Goal: Communication & Community: Answer question/provide support

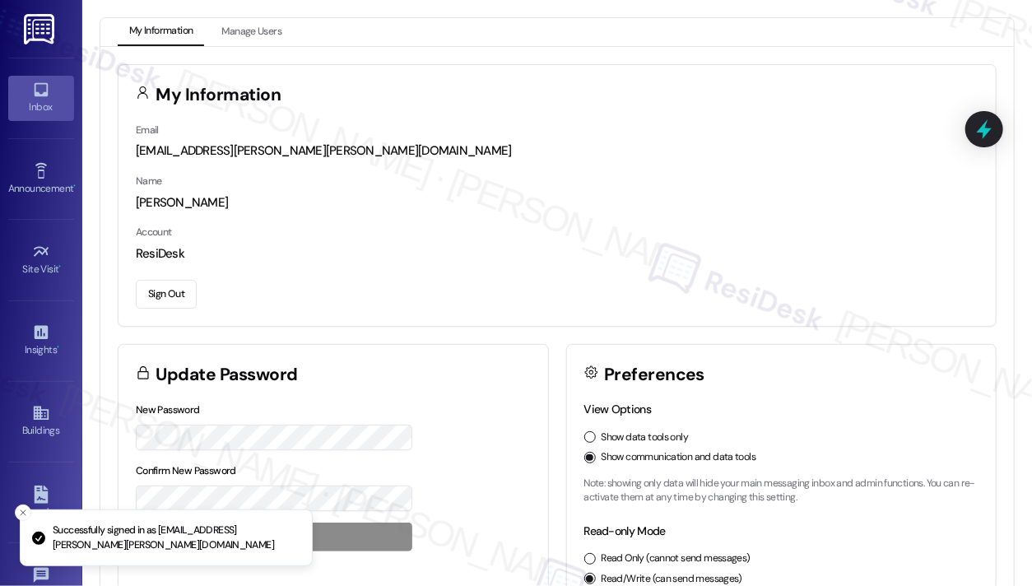
drag, startPoint x: 0, startPoint y: 0, endPoint x: 39, endPoint y: 90, distance: 98.7
click at [39, 90] on icon at bounding box center [41, 90] width 18 height 18
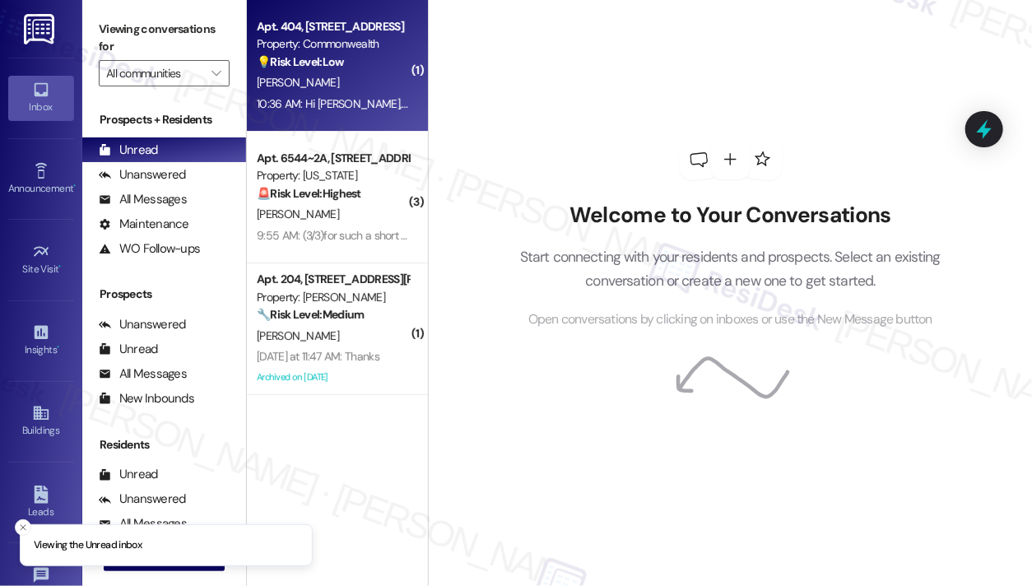
click at [381, 53] on div "💡 Risk Level: Low The resident is following up on a portal request, which is li…" at bounding box center [333, 61] width 152 height 17
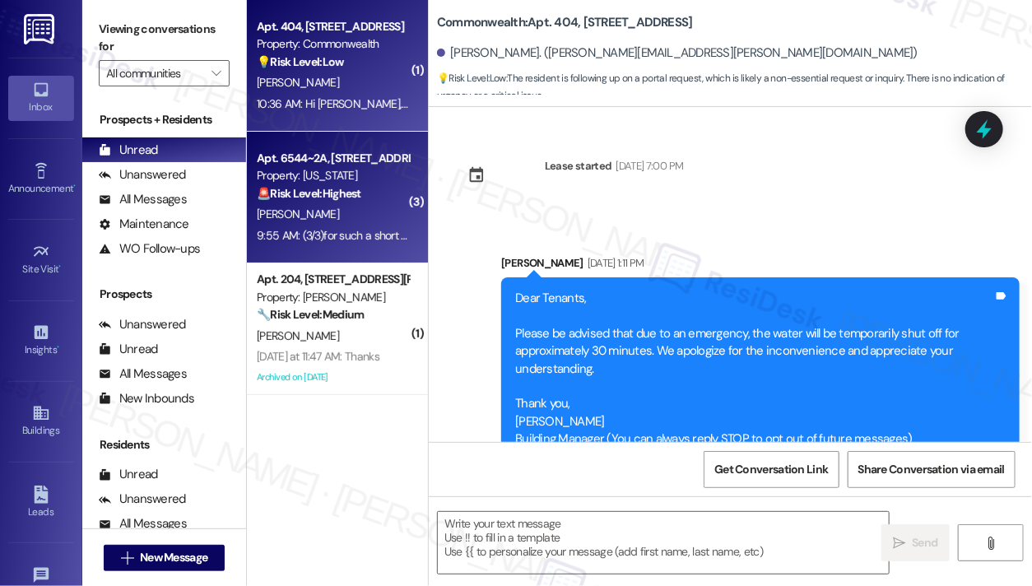
type textarea "Fetching suggested responses. Please feel free to read through the conversation…"
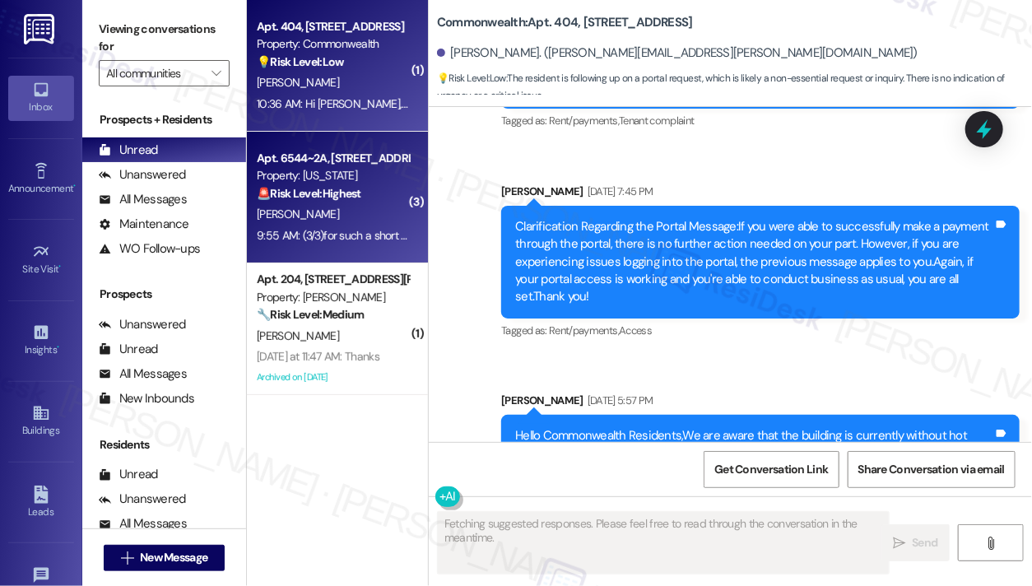
click at [398, 199] on div "🚨 Risk Level: Highest The resident is providing notice of non-renewal. This is …" at bounding box center [333, 193] width 152 height 17
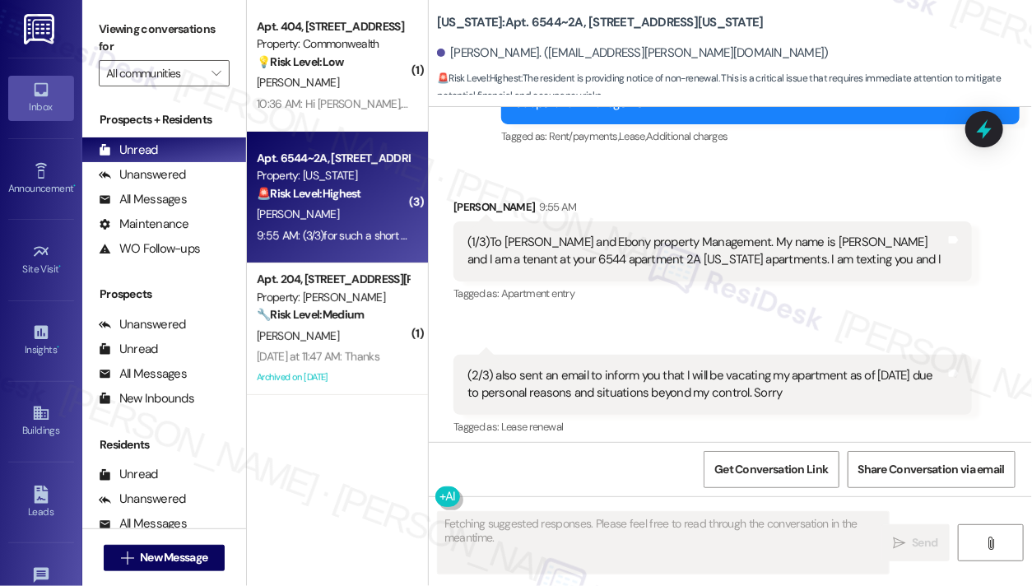
scroll to position [12548, 0]
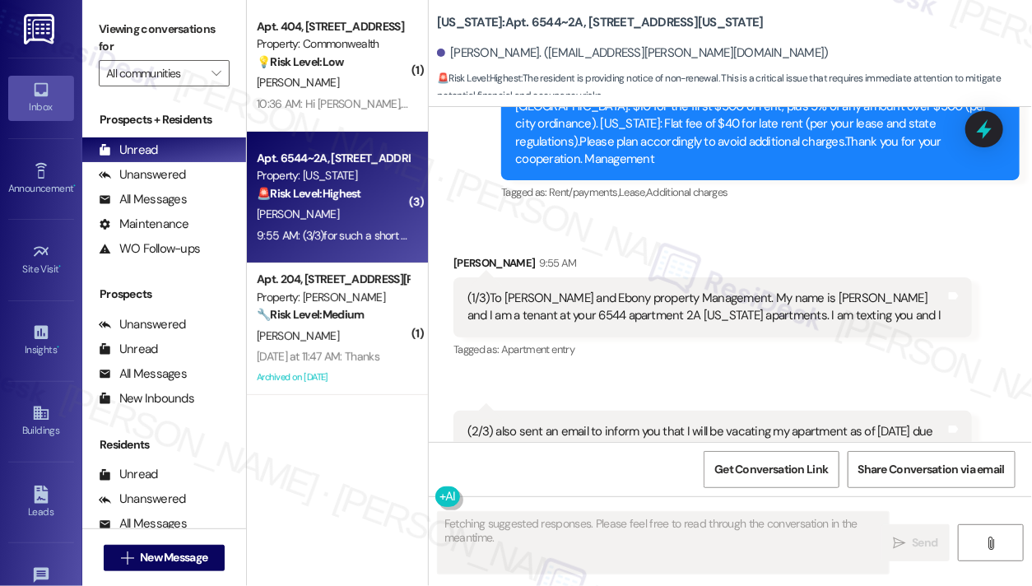
click at [583, 290] on div "(1/3)To [PERSON_NAME] and Ebony property Management. My name is [PERSON_NAME] a…" at bounding box center [706, 307] width 478 height 35
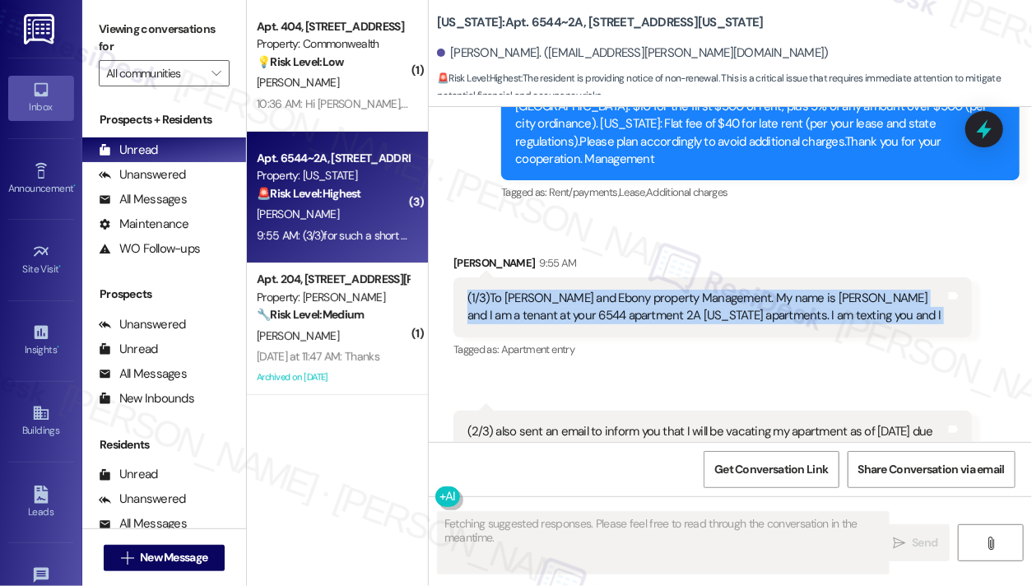
click at [583, 290] on div "(1/3)To [PERSON_NAME] and Ebony property Management. My name is [PERSON_NAME] a…" at bounding box center [706, 307] width 478 height 35
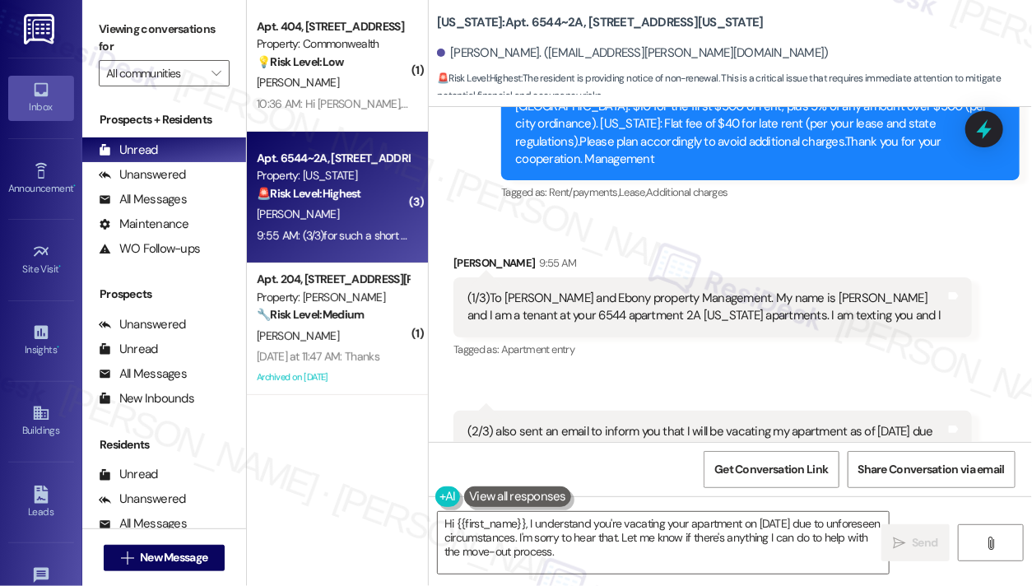
click at [646, 423] on div "(2/3) also sent an email to inform you that I will be vacating my apartment as …" at bounding box center [706, 440] width 478 height 35
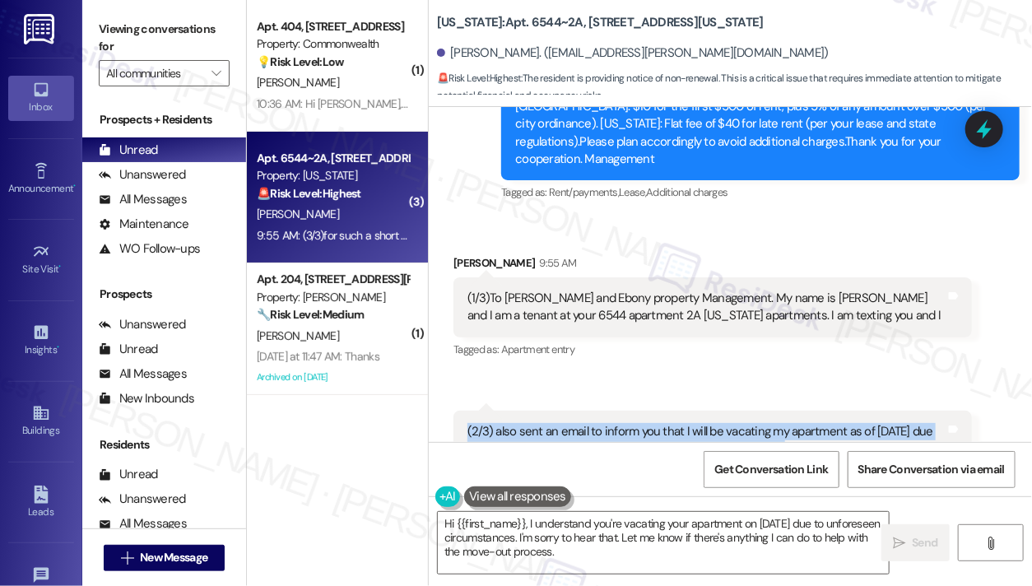
click at [646, 423] on div "(2/3) also sent an email to inform you that I will be vacating my apartment as …" at bounding box center [706, 440] width 478 height 35
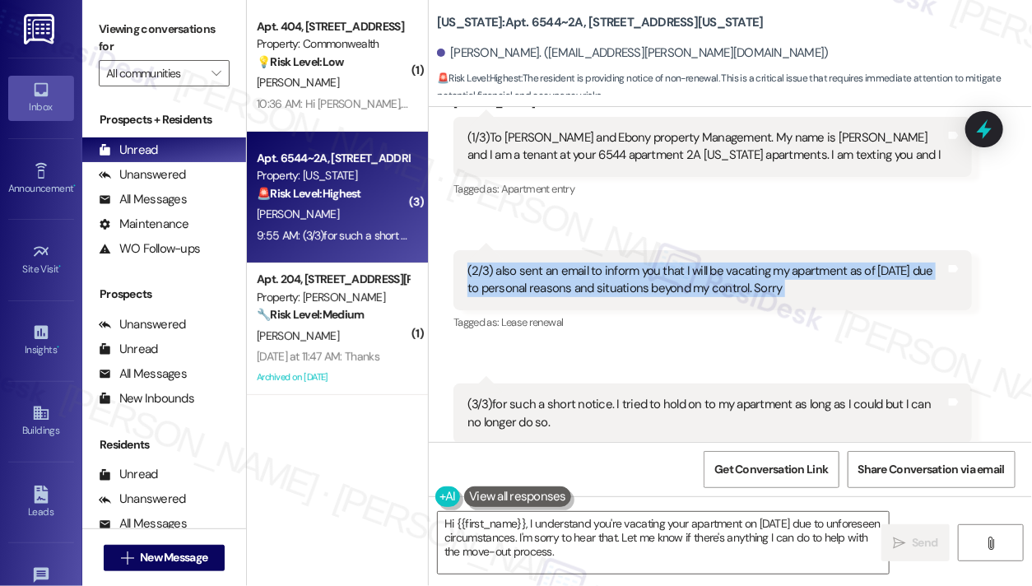
scroll to position [12713, 0]
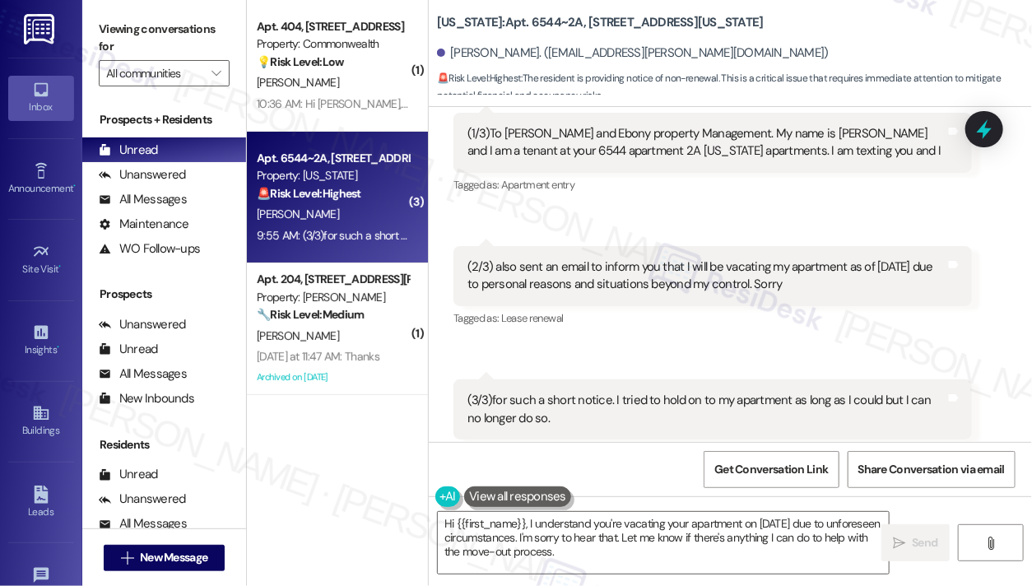
click at [580, 392] on div "(3/3)for such a short notice. I tried to hold on to my apartment as long as I c…" at bounding box center [706, 409] width 478 height 35
click at [457, 49] on div "[PERSON_NAME]. ([EMAIL_ADDRESS][PERSON_NAME][DOMAIN_NAME])" at bounding box center [633, 52] width 392 height 17
click at [681, 532] on textarea "Hi {{first_name}}, I understand you're vacating your apartment on [DATE] due to…" at bounding box center [663, 543] width 451 height 62
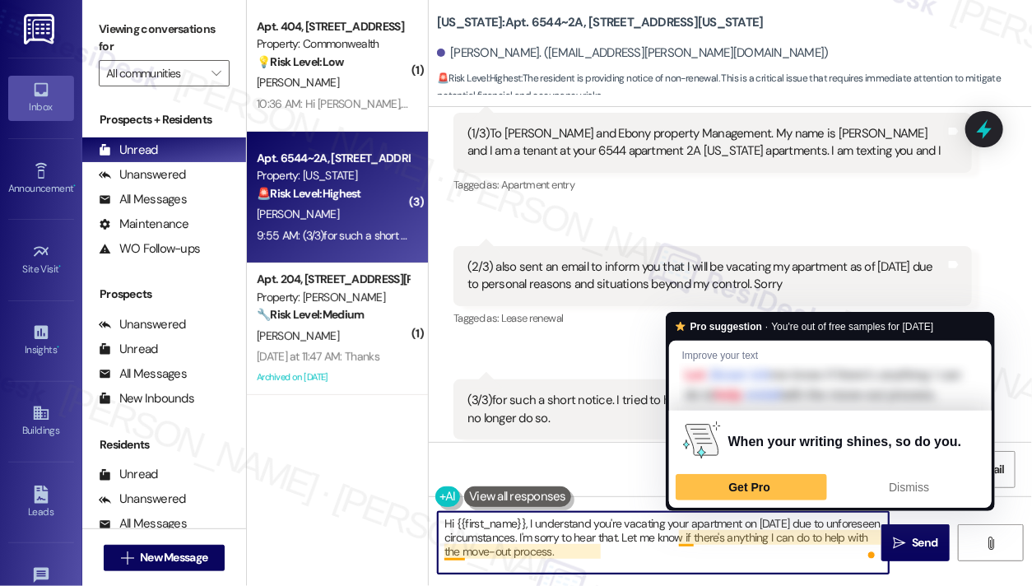
drag, startPoint x: 674, startPoint y: 554, endPoint x: 680, endPoint y: 537, distance: 17.4
click at [680, 537] on textarea "Hi {{first_name}}, I understand you're vacating your apartment on [DATE] due to…" at bounding box center [663, 543] width 451 height 62
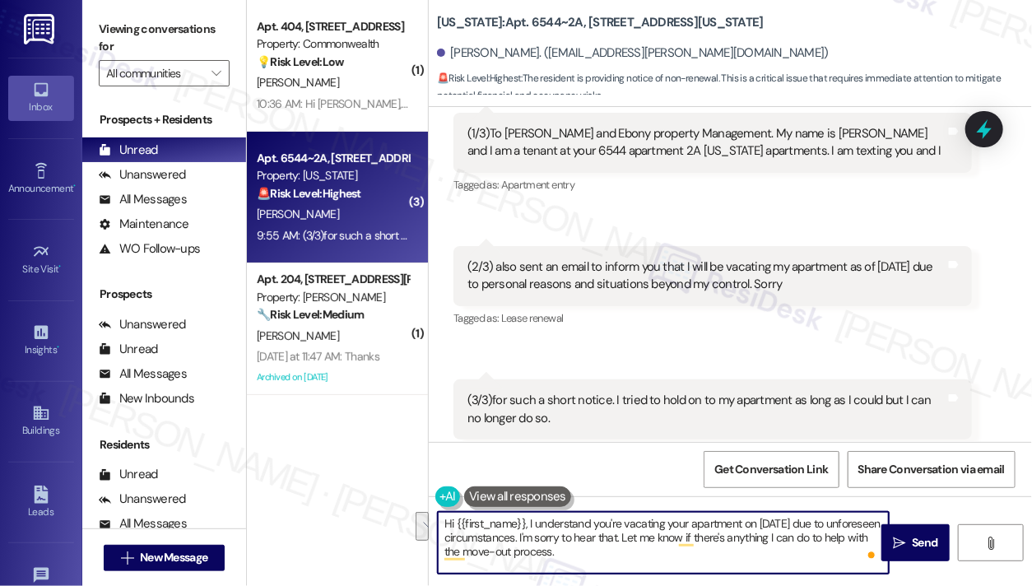
paste textarea "If you’re open to sharing, what factors influenced your decision? Your feedback…"
click at [680, 536] on textarea "Hi {{first_name}}, I understand you're vacating your apartment on [DATE] due to…" at bounding box center [663, 543] width 451 height 62
type textarea "Hi {{first_name}}, I understand you're vacating your apartment on [DATE] due to…"
click at [698, 553] on textarea "Hi {{first_name}}, I understand you're vacating your apartment on [DATE] due to…" at bounding box center [663, 543] width 451 height 62
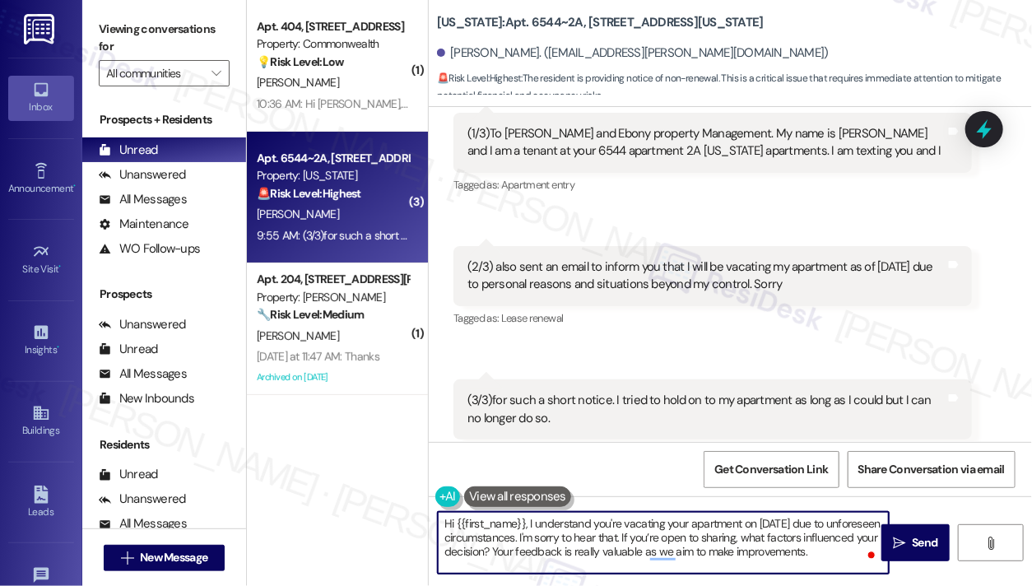
click at [698, 553] on textarea "Hi {{first_name}}, I understand you're vacating your apartment on [DATE] due to…" at bounding box center [663, 543] width 451 height 62
click at [760, 537] on textarea "Hi {{first_name}}, I understand you're vacating your apartment on [DATE] due to…" at bounding box center [663, 543] width 451 height 62
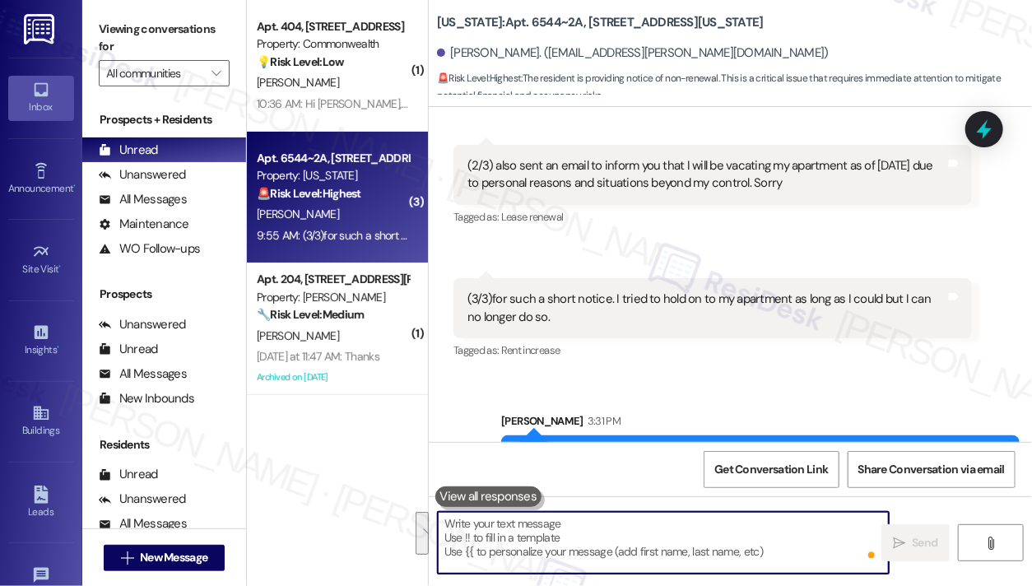
scroll to position [12863, 0]
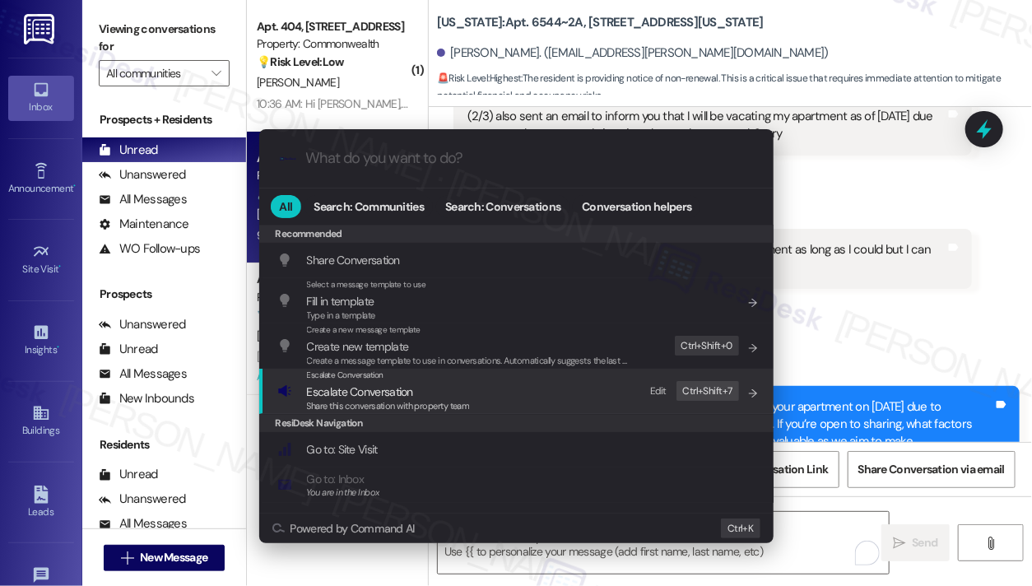
click at [602, 383] on div "Escalate Conversation Escalate Conversation Share this conversation with proper…" at bounding box center [517, 391] width 481 height 44
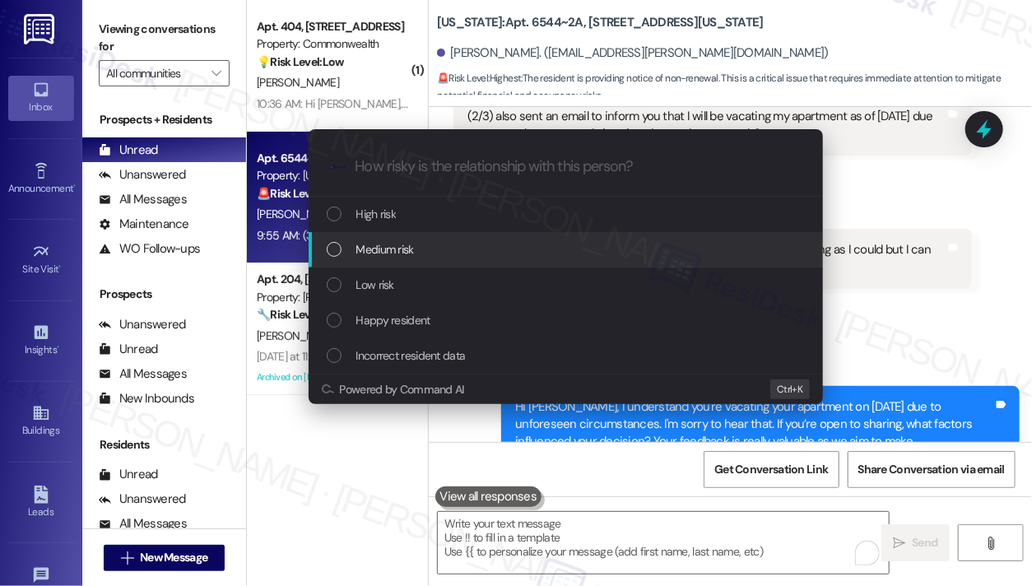
click at [477, 250] on div "Medium risk" at bounding box center [567, 249] width 481 height 18
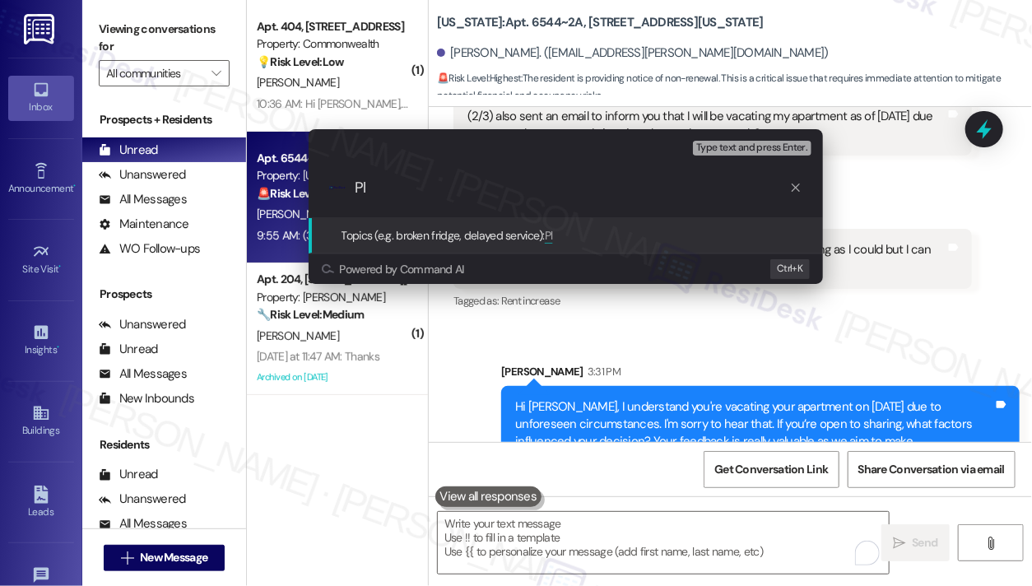
type input "P"
click at [905, 264] on div "Escalate Conversation Medium risk Topics (e.g. broken fridge, delayed service) …" at bounding box center [516, 293] width 1032 height 586
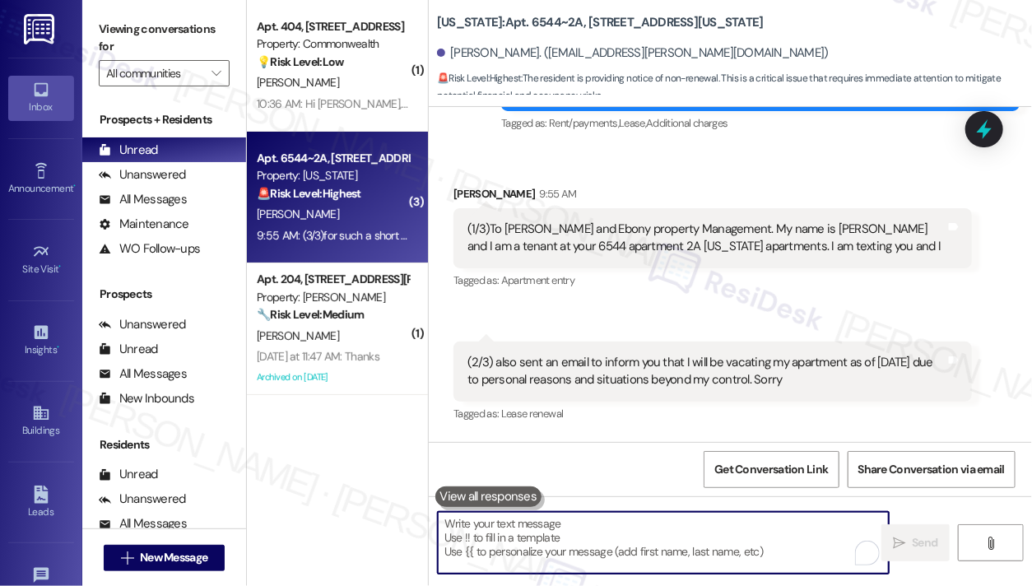
scroll to position [12616, 0]
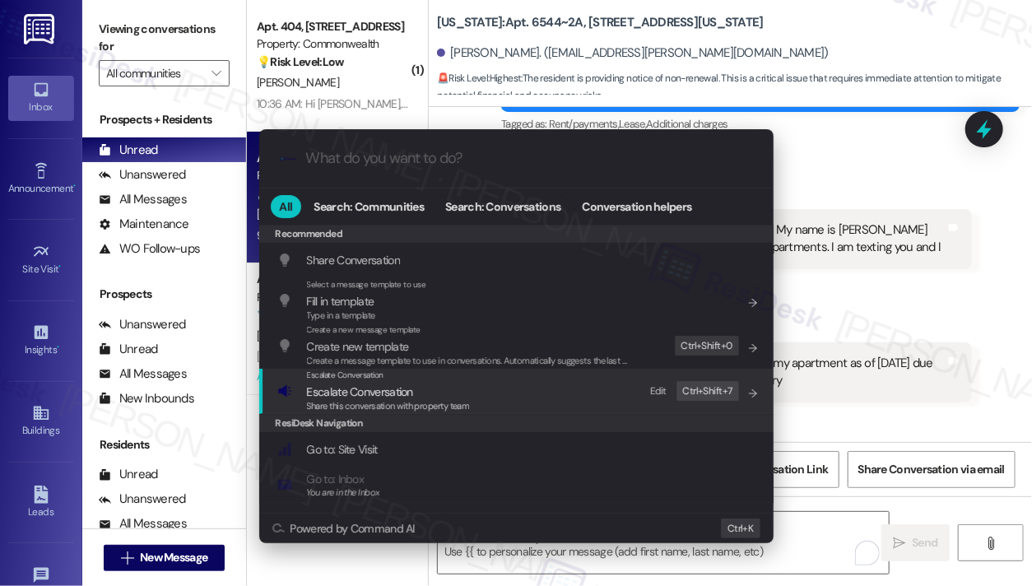
click at [485, 394] on div "Escalate Conversation Escalate Conversation Share this conversation with proper…" at bounding box center [517, 391] width 481 height 44
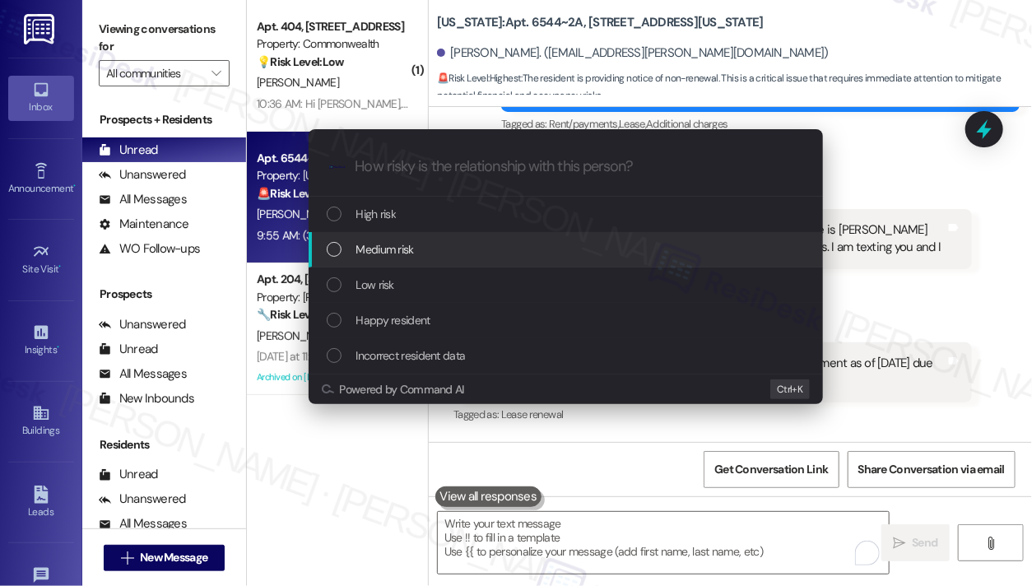
click at [495, 248] on div "Medium risk" at bounding box center [567, 249] width 481 height 18
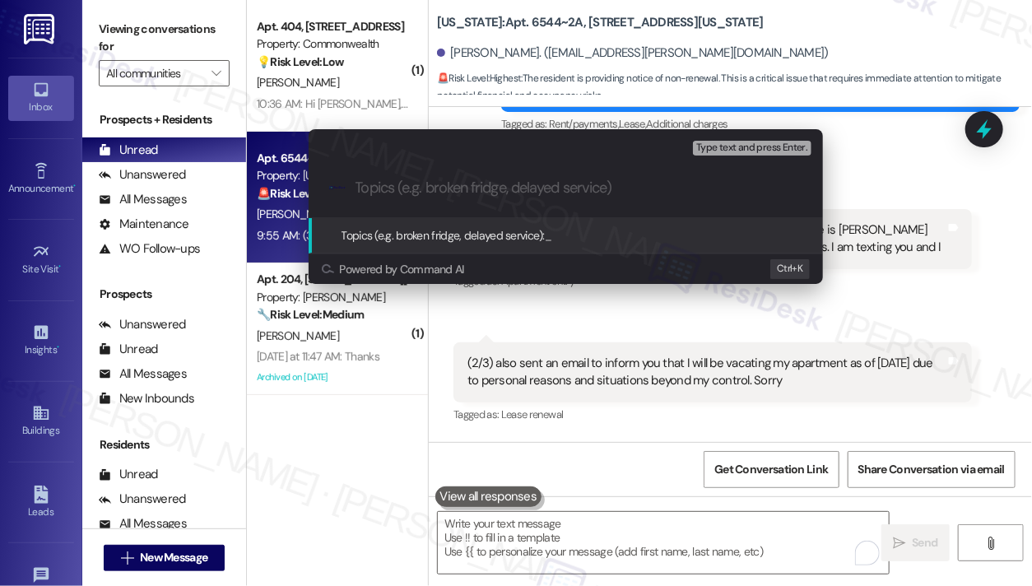
paste input "Hi {{first_name}}, I understand you're vacating your apartment on [DATE] due to…"
type input "W"
type input "Plans to move out 8/31"
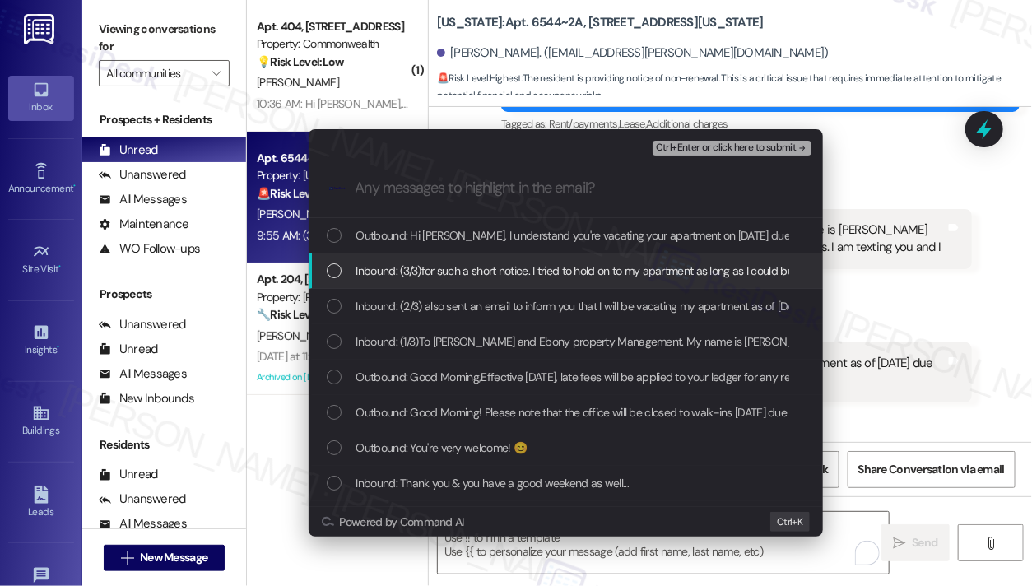
click at [557, 273] on span "Inbound: (3/3)for such a short notice. I tried to hold on to my apartment as lo…" at bounding box center [628, 271] width 545 height 18
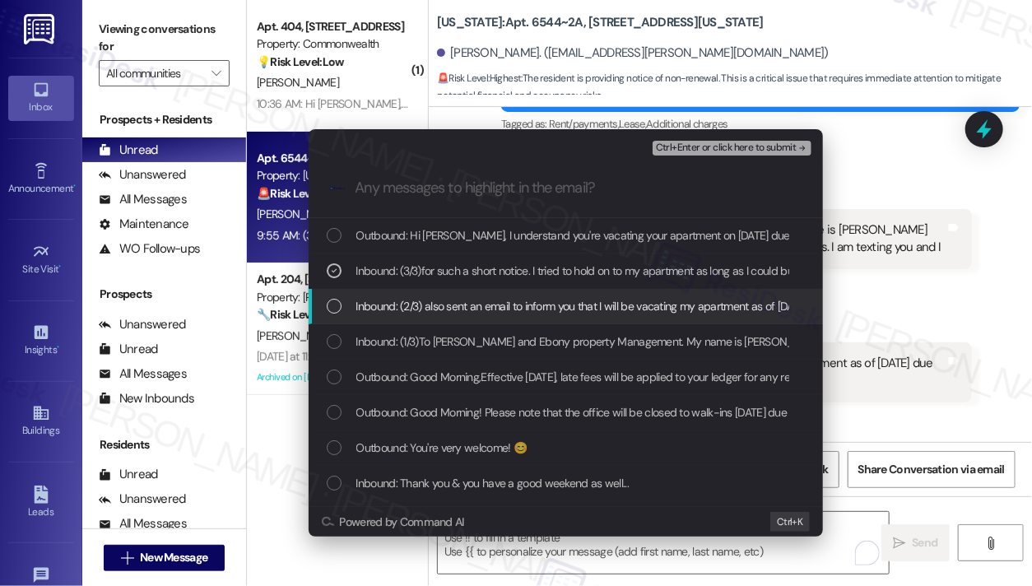
click at [533, 302] on span "Inbound: (2/3) also sent an email to inform you that I will be vacating my apar…" at bounding box center [737, 306] width 763 height 18
click at [532, 335] on span "Inbound: (1/3)To [PERSON_NAME] and Ebony property Management. My name is [PERSO…" at bounding box center [812, 341] width 913 height 18
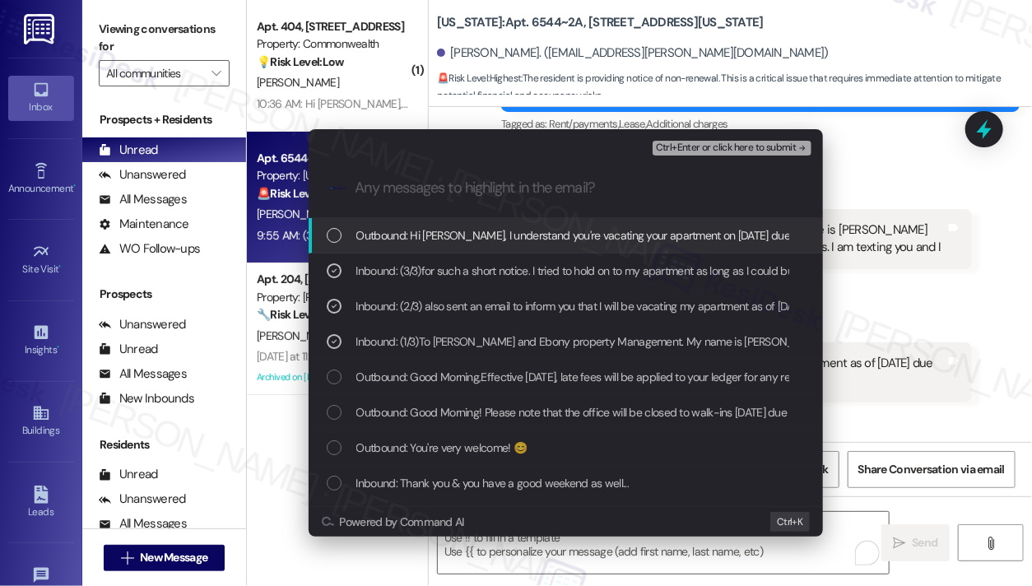
click at [744, 147] on span "Ctrl+Enter or click here to submit" at bounding box center [726, 148] width 141 height 12
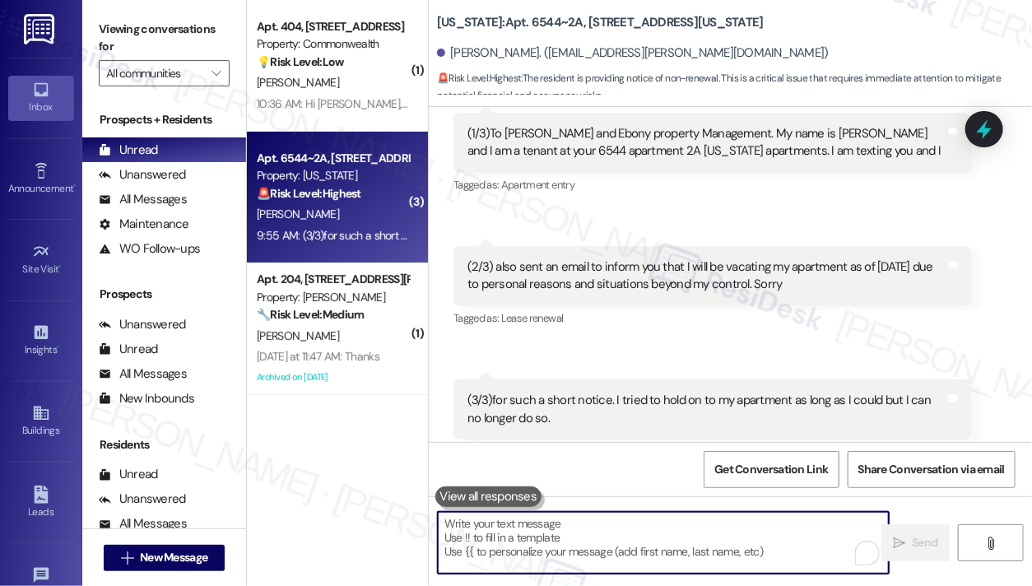
scroll to position [12713, 0]
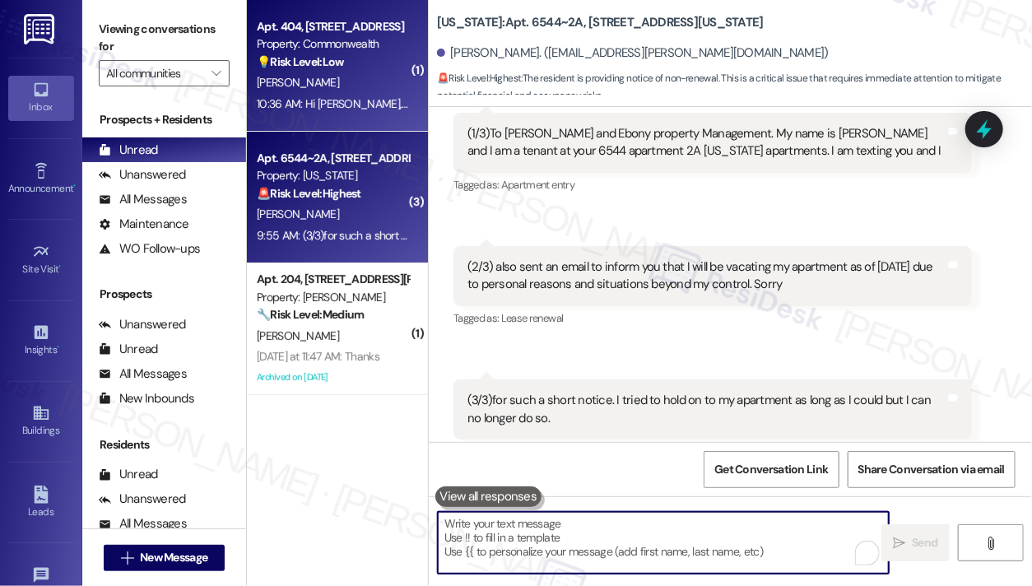
click at [395, 82] on div "[PERSON_NAME]" at bounding box center [332, 82] width 155 height 21
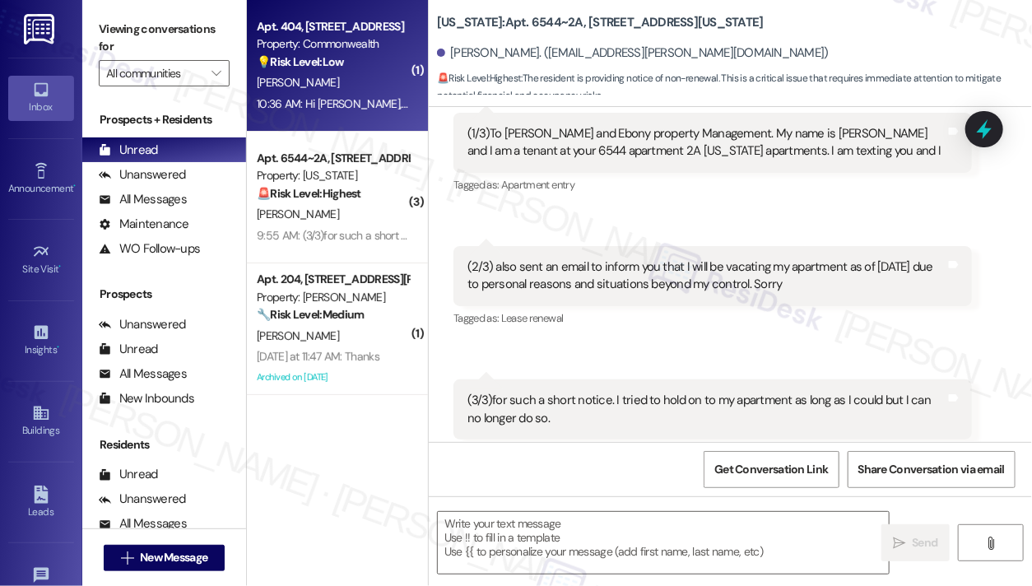
type textarea "Fetching suggested responses. Please feel free to read through the conversation…"
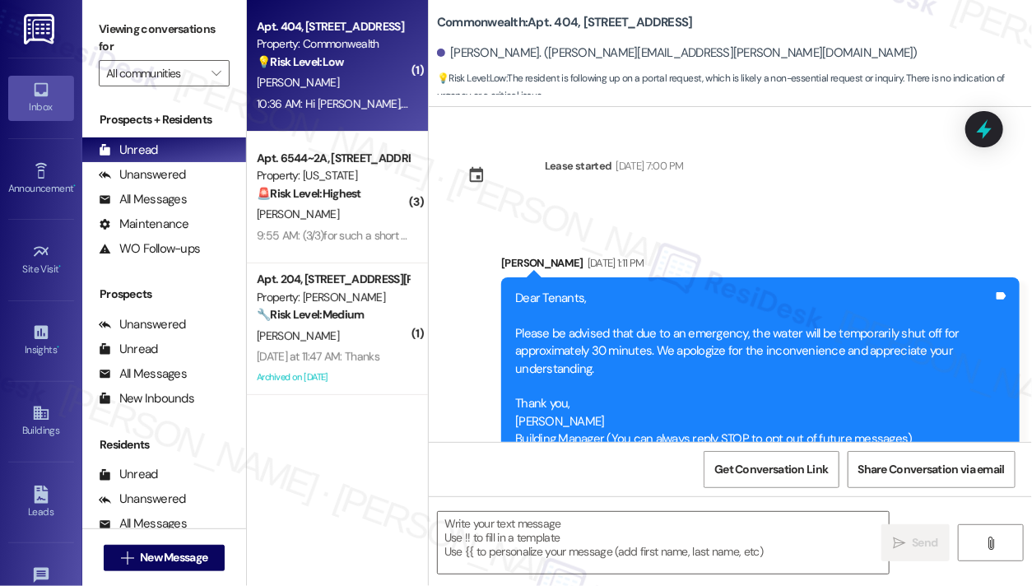
scroll to position [13441, 0]
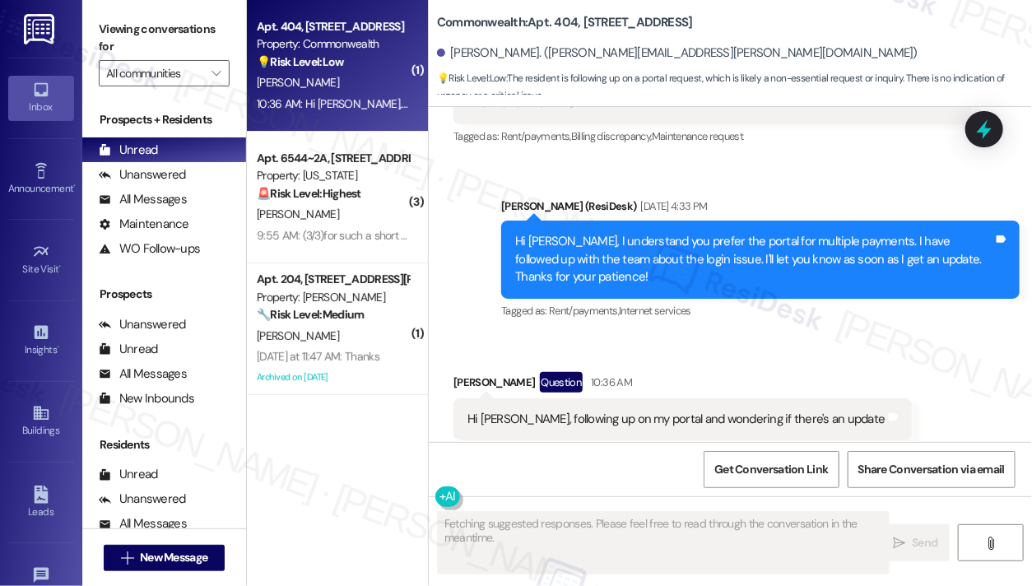
click at [667, 411] on div "Hi [PERSON_NAME], following up on my portal and wondering if there's an update" at bounding box center [676, 419] width 418 height 17
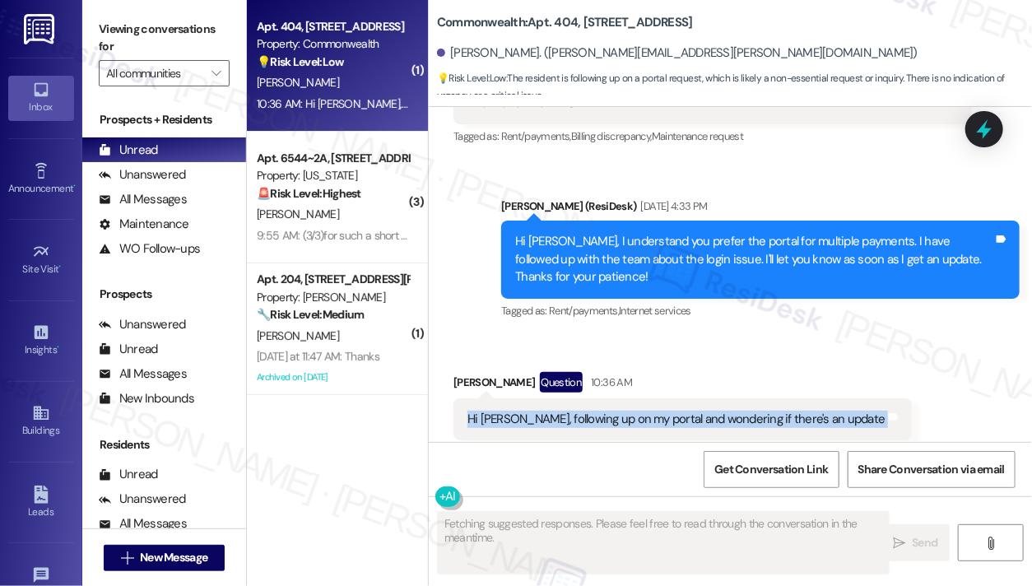
click at [667, 411] on div "Hi [PERSON_NAME], following up on my portal and wondering if there's an update" at bounding box center [676, 419] width 418 height 17
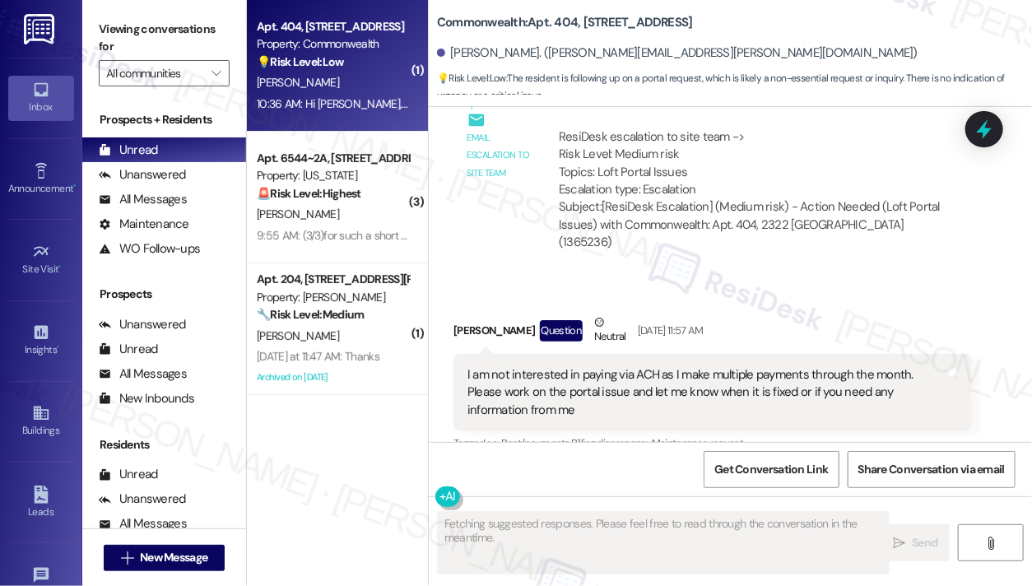
scroll to position [13112, 0]
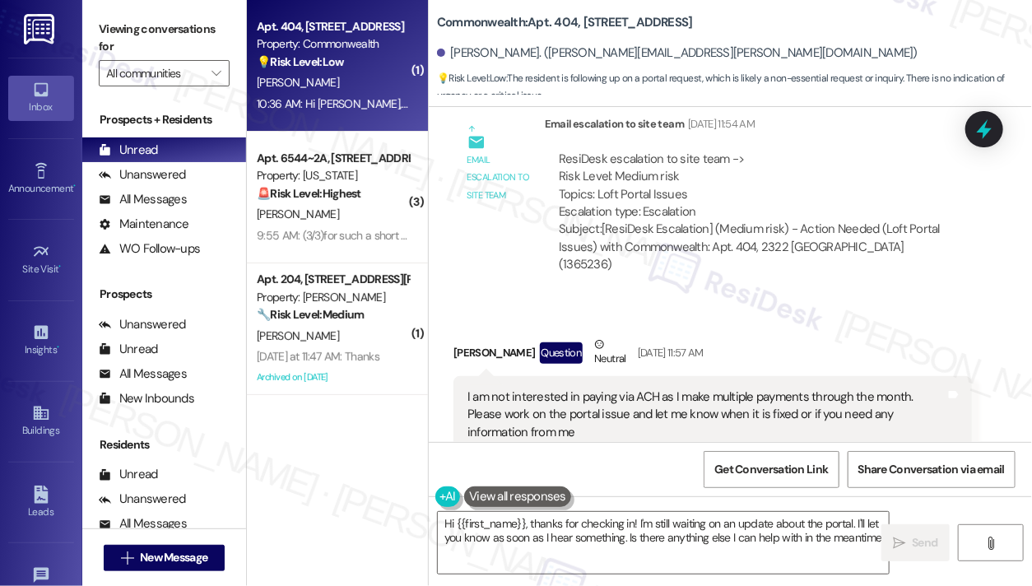
type textarea "Hi {{first_name}}, thanks for checking in! I'm still waiting on an update about…"
click at [632, 388] on div "I am not interested in paying via ACH as I make multiple payments through the m…" at bounding box center [706, 414] width 478 height 53
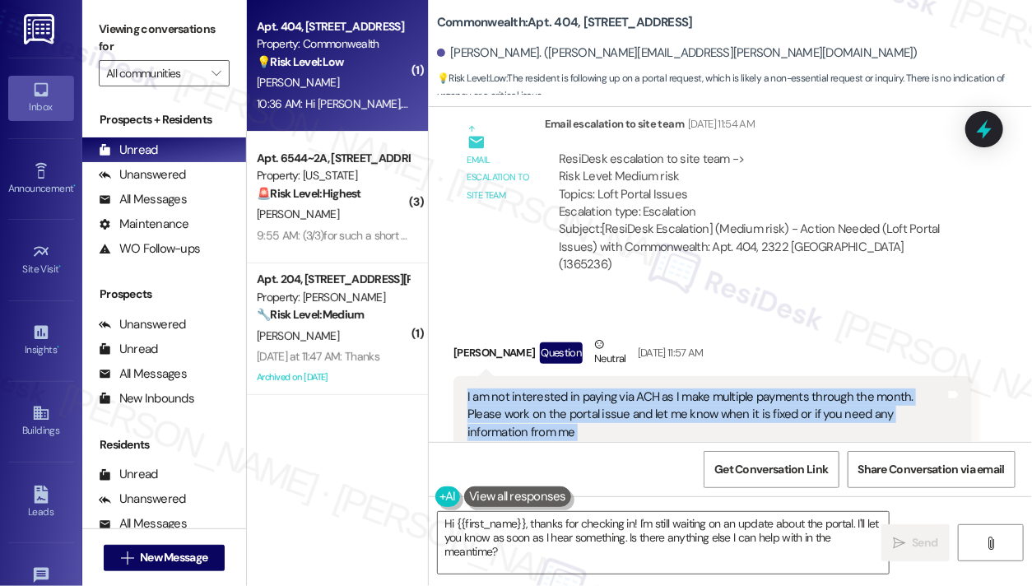
click at [632, 388] on div "I am not interested in paying via ACH as I make multiple payments through the m…" at bounding box center [706, 414] width 478 height 53
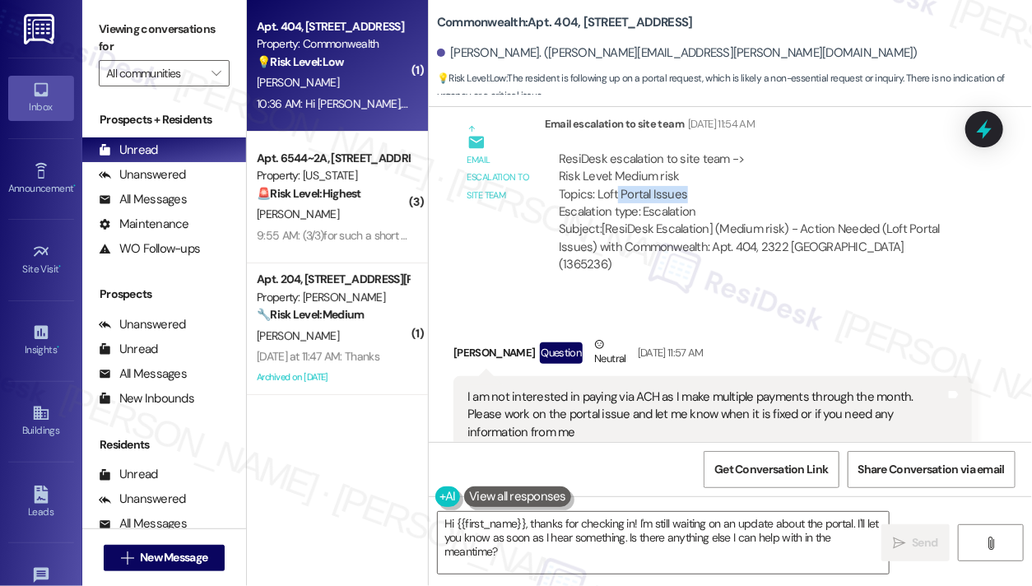
click at [685, 157] on div "ResiDesk escalation to site team -> Risk Level: Medium risk Topics: Loft Portal…" at bounding box center [758, 186] width 399 height 71
drag, startPoint x: 708, startPoint y: 160, endPoint x: 614, endPoint y: 162, distance: 93.8
click at [618, 162] on div "ResiDesk escalation to site team -> Risk Level: Medium risk Topics: Loft Portal…" at bounding box center [758, 186] width 399 height 71
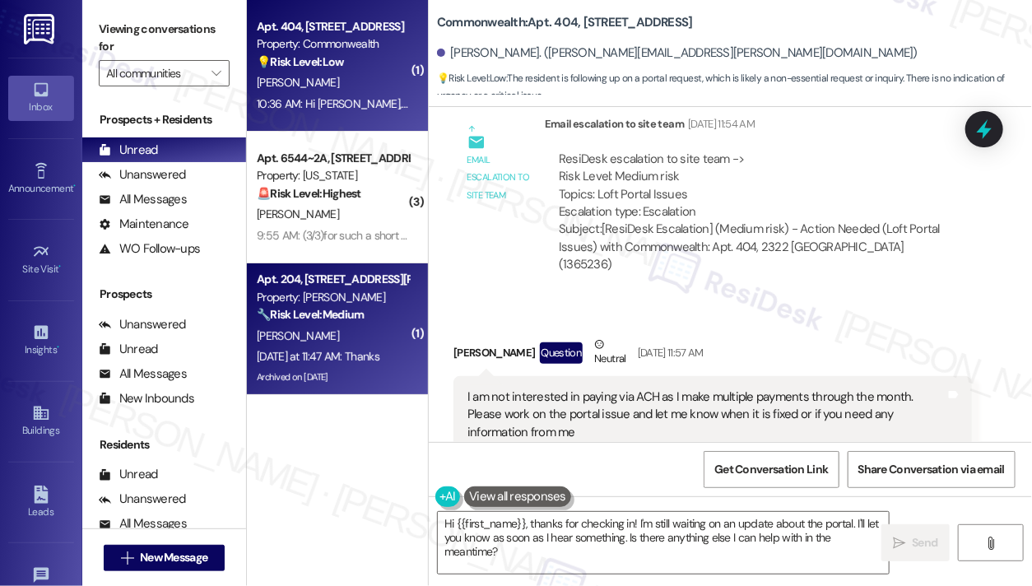
click at [378, 335] on div "[PERSON_NAME]" at bounding box center [332, 336] width 155 height 21
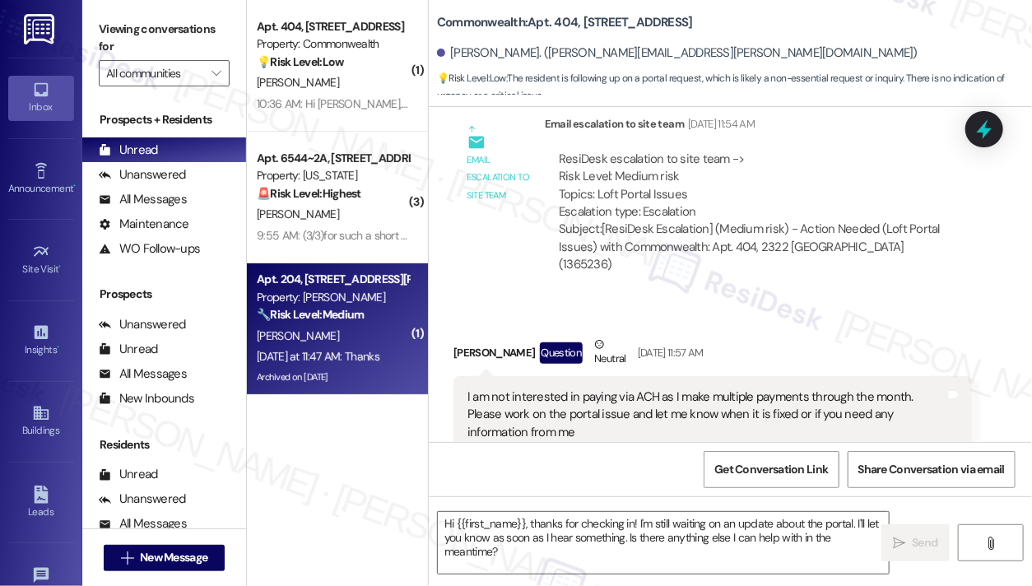
type textarea "Fetching suggested responses. Please feel free to read through the conversation…"
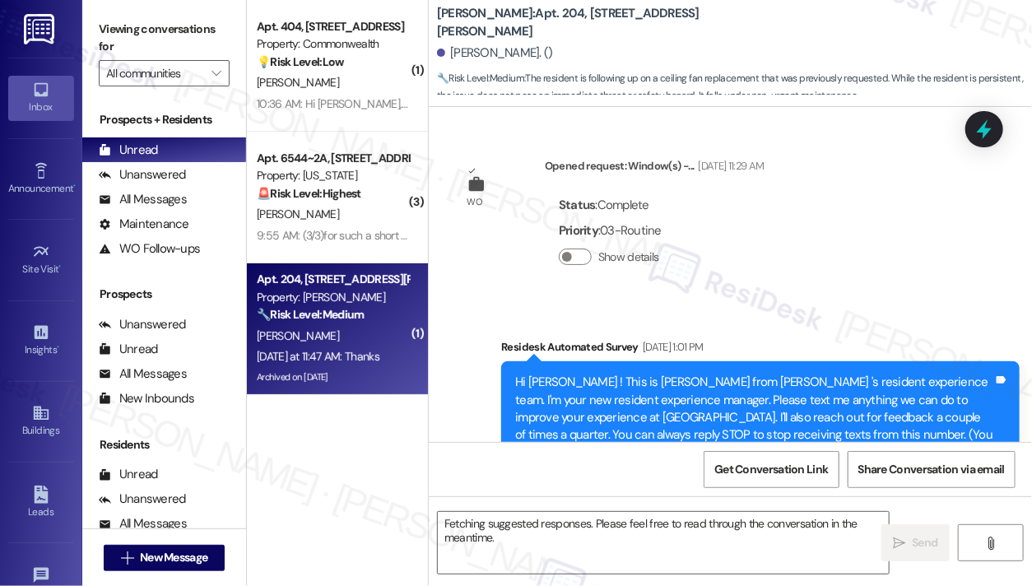
scroll to position [89269, 0]
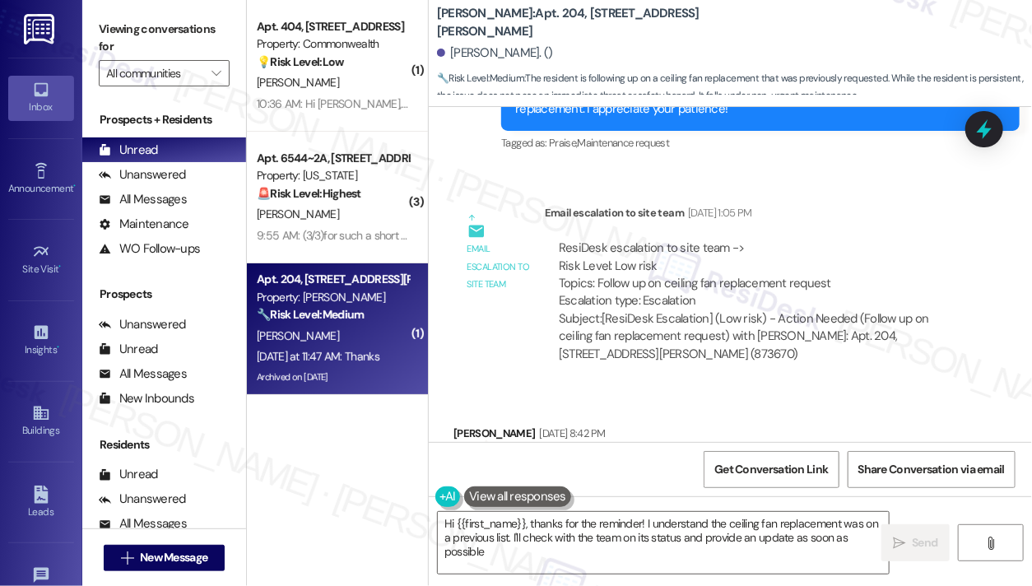
type textarea "Hi {{first_name}}, thanks for the reminder! I understand the ceiling fan replac…"
drag, startPoint x: 372, startPoint y: 98, endPoint x: 468, endPoint y: 143, distance: 106.4
click at [372, 98] on div "10:36 AM: Hi [PERSON_NAME], following up on my portal and wondering if there's …" at bounding box center [475, 103] width 437 height 15
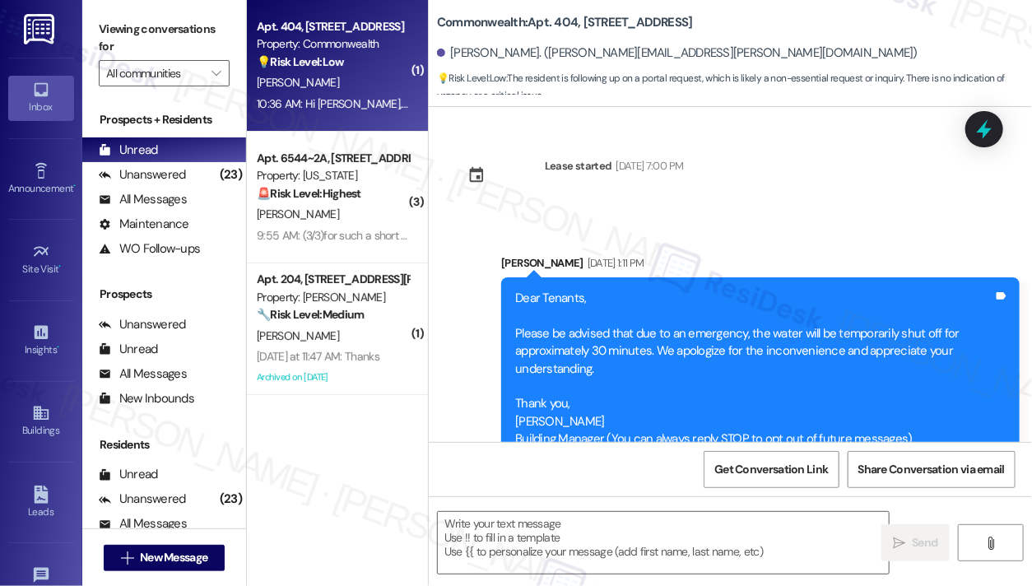
scroll to position [13441, 0]
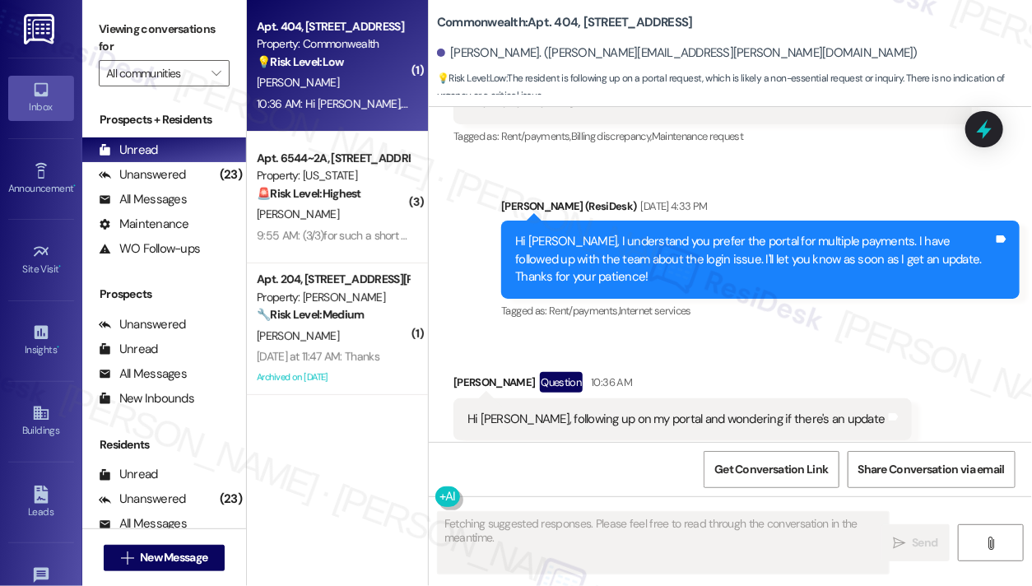
click at [613, 411] on div "Hi [PERSON_NAME], following up on my portal and wondering if there's an update" at bounding box center [676, 419] width 418 height 17
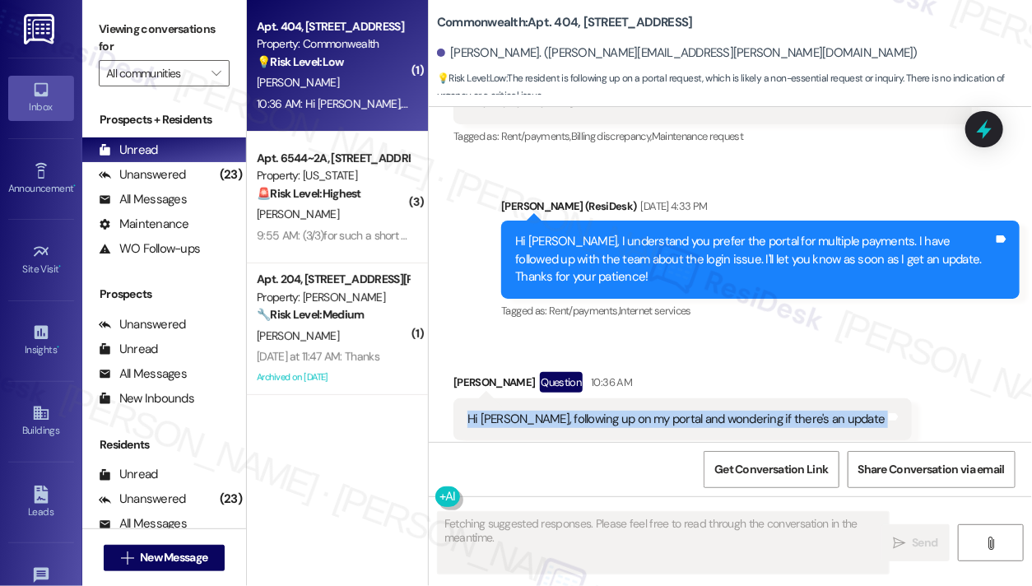
click at [613, 411] on div "Hi [PERSON_NAME], following up on my portal and wondering if there's an update" at bounding box center [676, 419] width 418 height 17
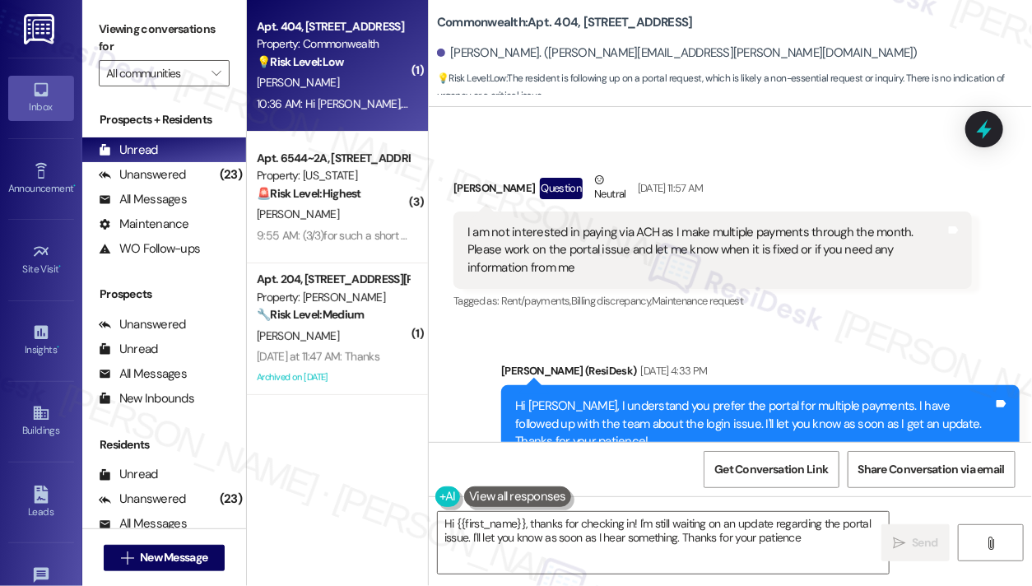
type textarea "Hi {{first_name}}, thanks for checking in! I'm still waiting on an update regar…"
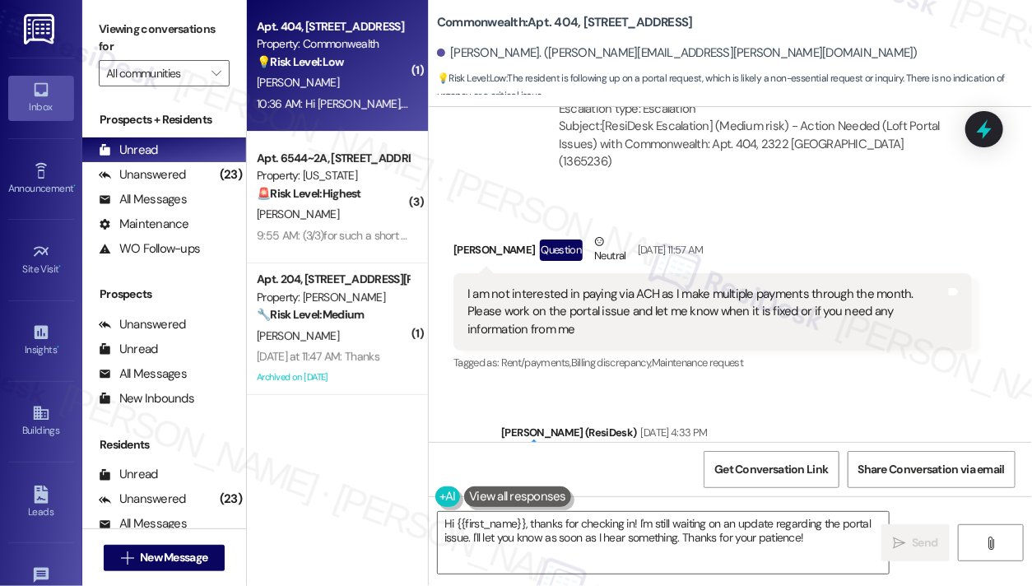
scroll to position [13030, 0]
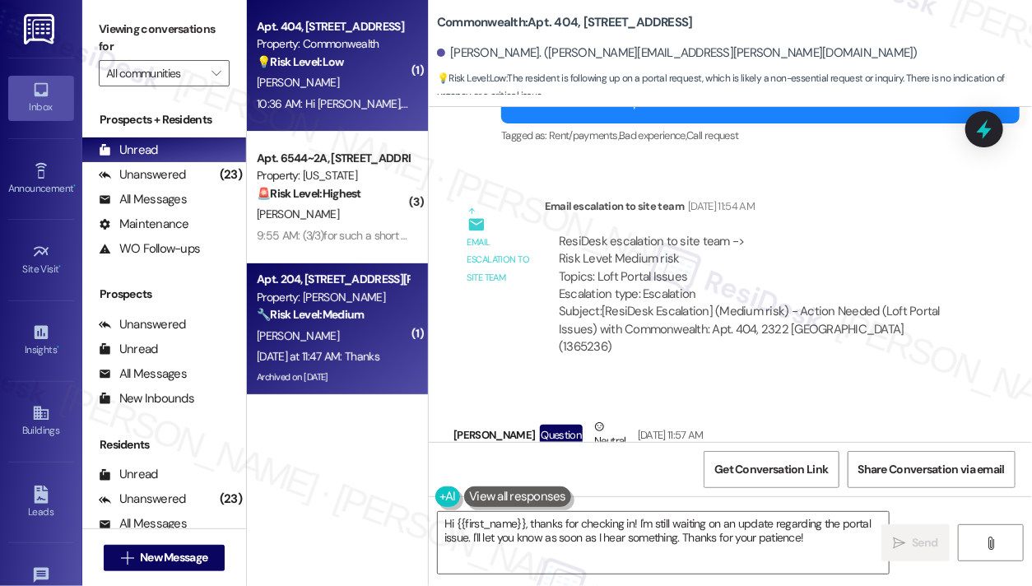
click at [352, 340] on div "[PERSON_NAME]" at bounding box center [332, 336] width 155 height 21
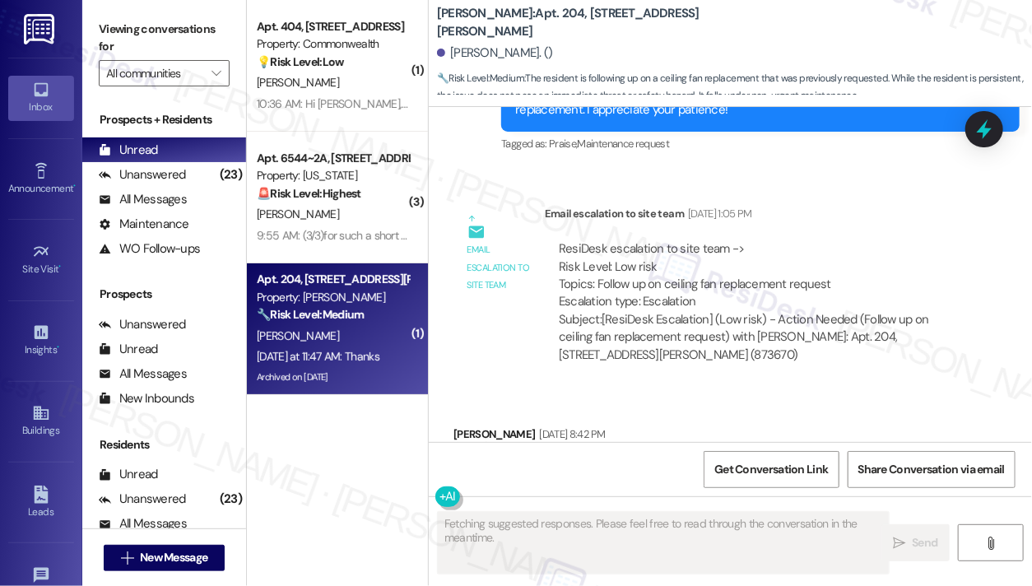
scroll to position [89269, 0]
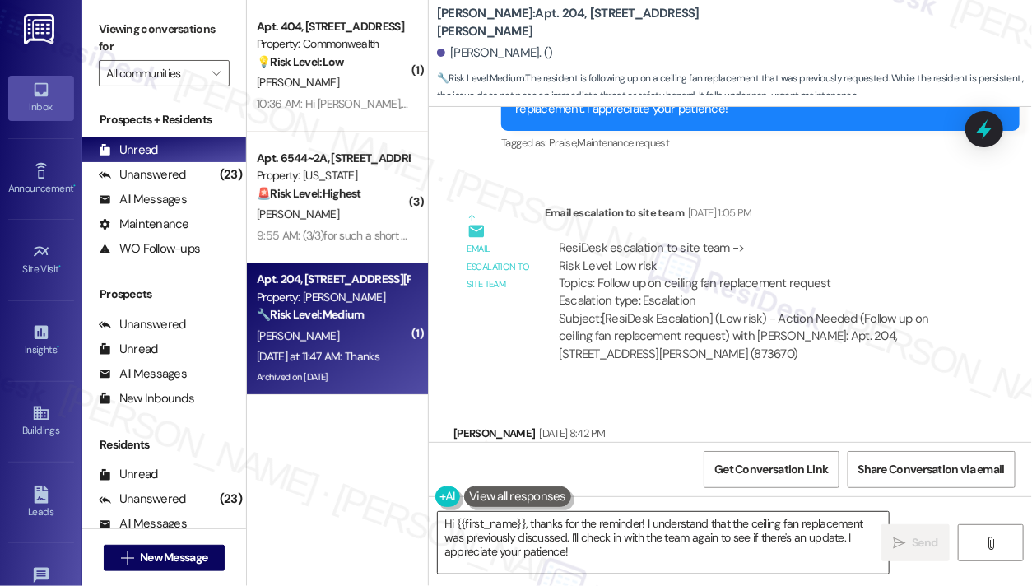
click at [467, 522] on textarea "Hi {{first_name}}, thanks for the reminder! I understand that the ceiling fan r…" at bounding box center [663, 543] width 451 height 62
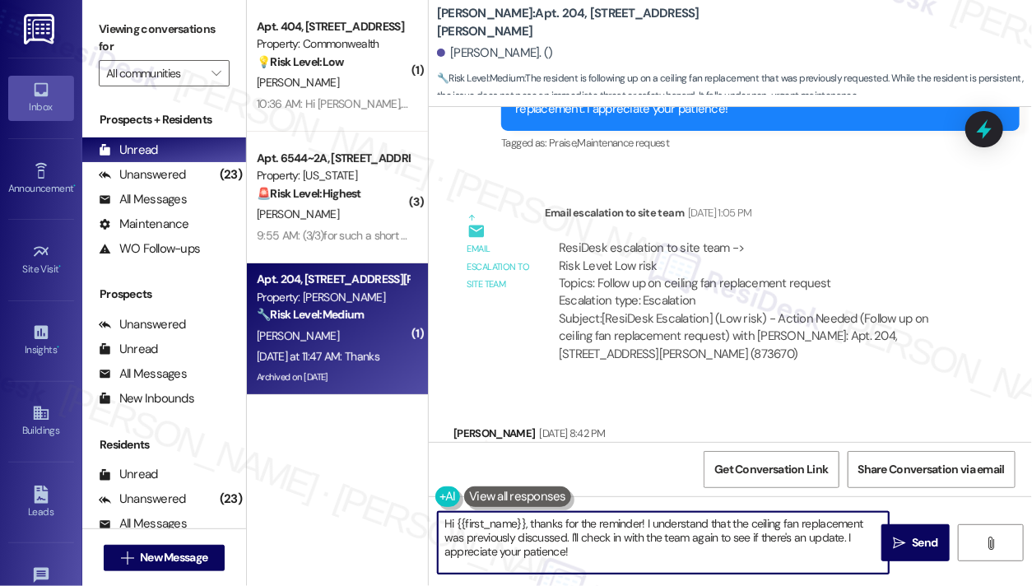
click at [467, 522] on textarea "Hi {{first_name}}, thanks for the reminder! I understand that the ceiling fan r…" at bounding box center [663, 543] width 451 height 62
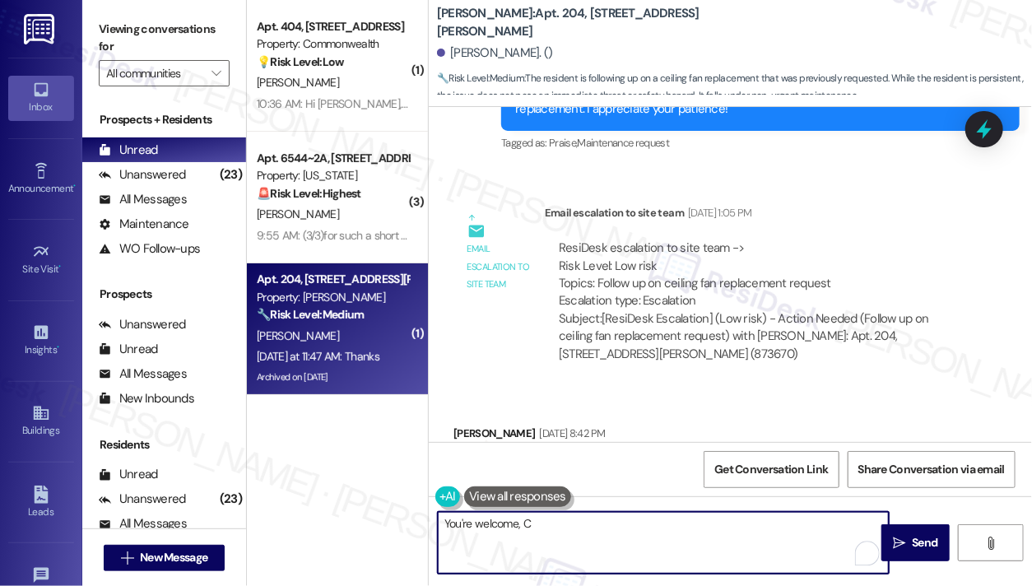
click at [522, 522] on textarea "You're welcome, C" at bounding box center [663, 543] width 451 height 62
paste textarea "[PERSON_NAME]"
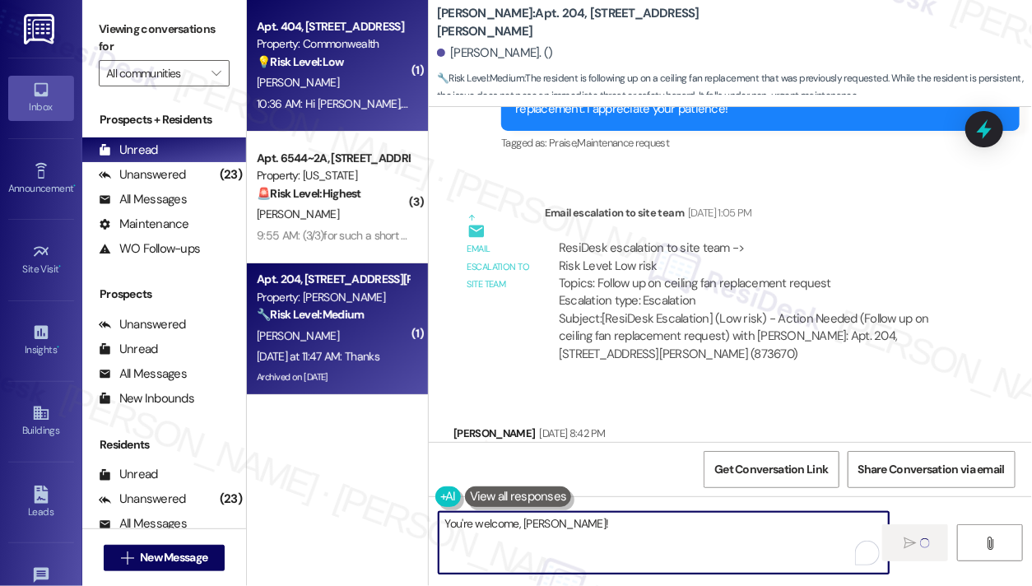
type textarea "You're welcome, [PERSON_NAME]!"
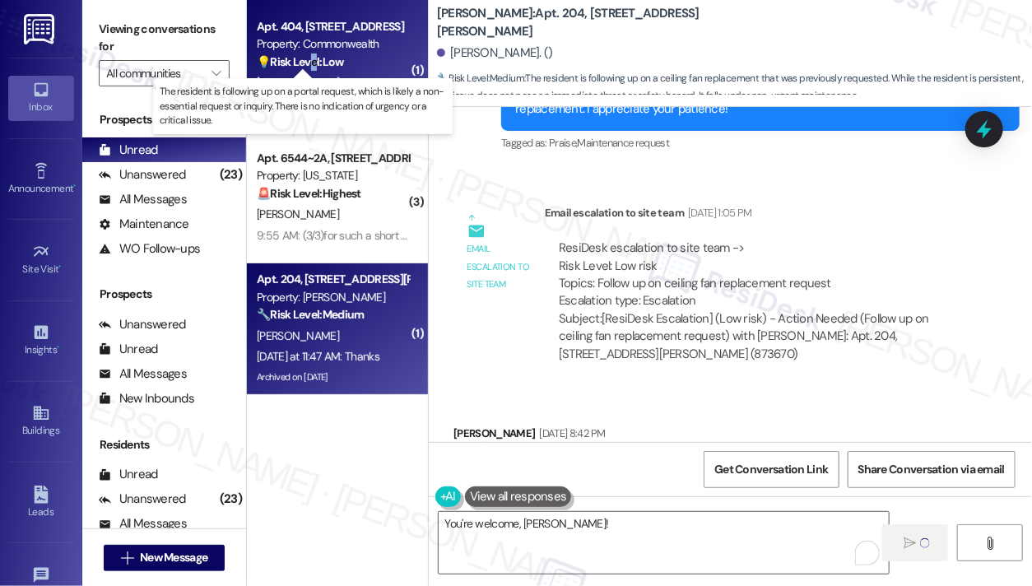
click at [311, 64] on strong "💡 Risk Level: Low" at bounding box center [300, 61] width 87 height 15
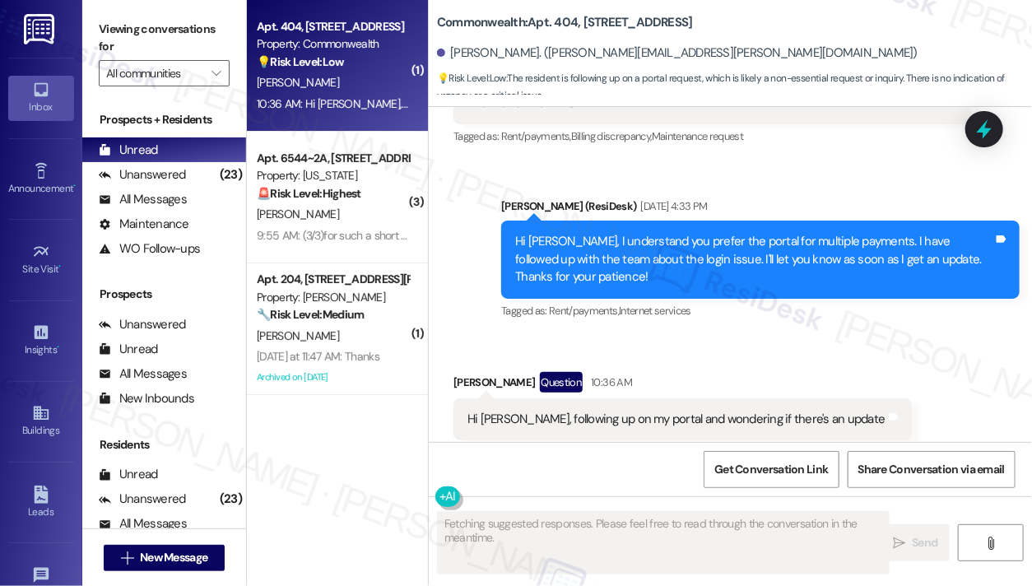
scroll to position [13277, 0]
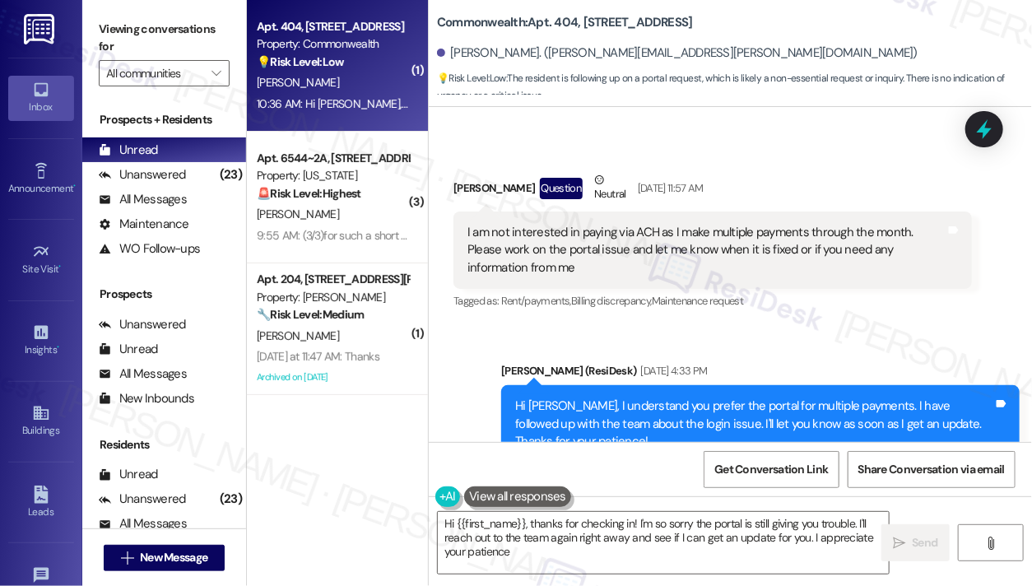
type textarea "Hi {{first_name}}, thanks for checking in! I'm so sorry the portal is still giv…"
click at [448, 159] on div "Received via SMS [PERSON_NAME] Question Neutral [DATE] 11:57 AM I am not intere…" at bounding box center [712, 242] width 543 height 167
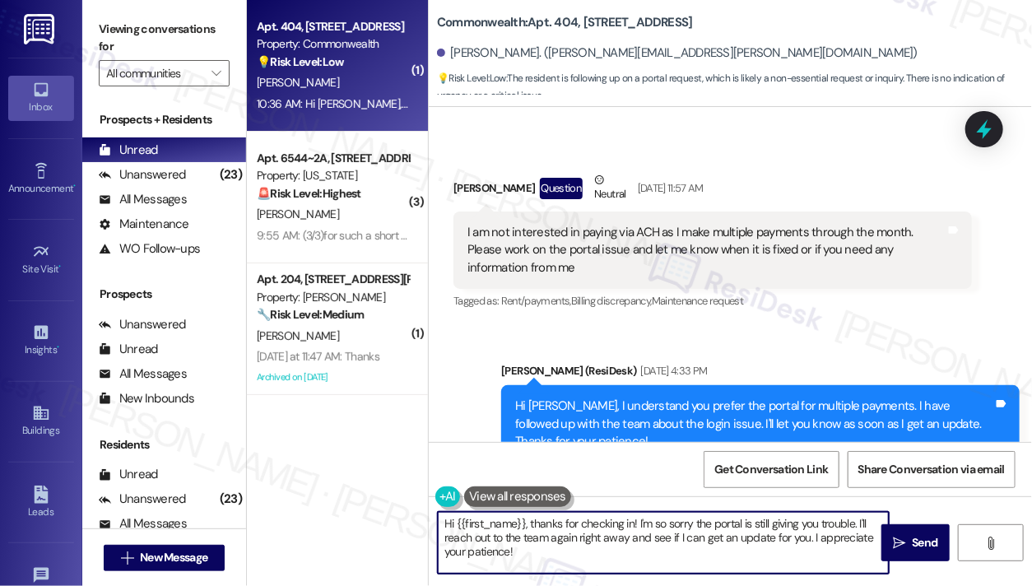
click at [626, 522] on textarea "Hi {{first_name}}, thanks for checking in! I'm so sorry the portal is still giv…" at bounding box center [663, 543] width 451 height 62
click at [628, 522] on textarea "Hi {{first_name}}, thanks for checking in! I'm so sorry the portal is still giv…" at bounding box center [663, 543] width 451 height 62
click at [649, 541] on textarea "Hi {{first_name}}, thanks for checking in! I'm so sorry the portal is still giv…" at bounding box center [663, 543] width 451 height 62
drag, startPoint x: 602, startPoint y: 540, endPoint x: 650, endPoint y: 540, distance: 47.7
click at [650, 540] on textarea "Hi {{first_name}}, thanks for checking in! I'm so sorry the portal is still giv…" at bounding box center [663, 543] width 451 height 62
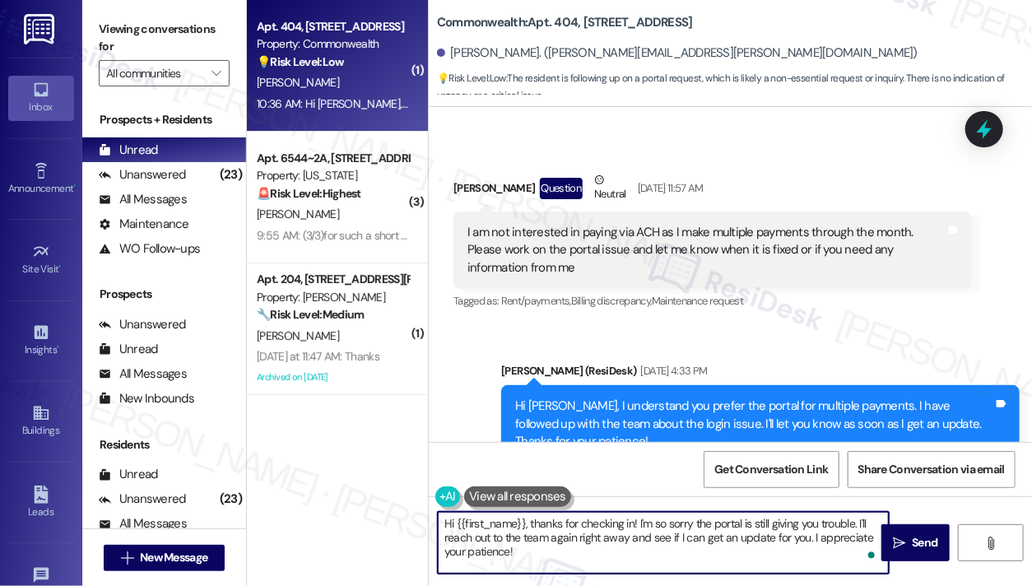
click at [650, 540] on textarea "Hi {{first_name}}, thanks for checking in! I'm so sorry the portal is still giv…" at bounding box center [663, 543] width 451 height 62
click at [625, 555] on textarea "Hi {{first_name}}, thanks for checking in! I'm so sorry the portal is still giv…" at bounding box center [663, 543] width 451 height 62
click at [902, 543] on icon "" at bounding box center [899, 542] width 12 height 13
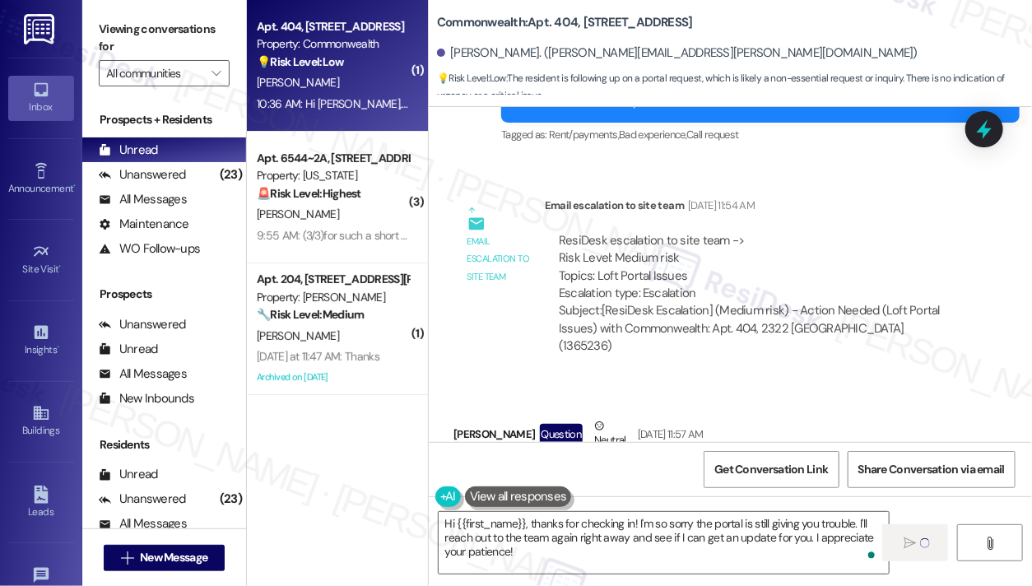
scroll to position [13030, 0]
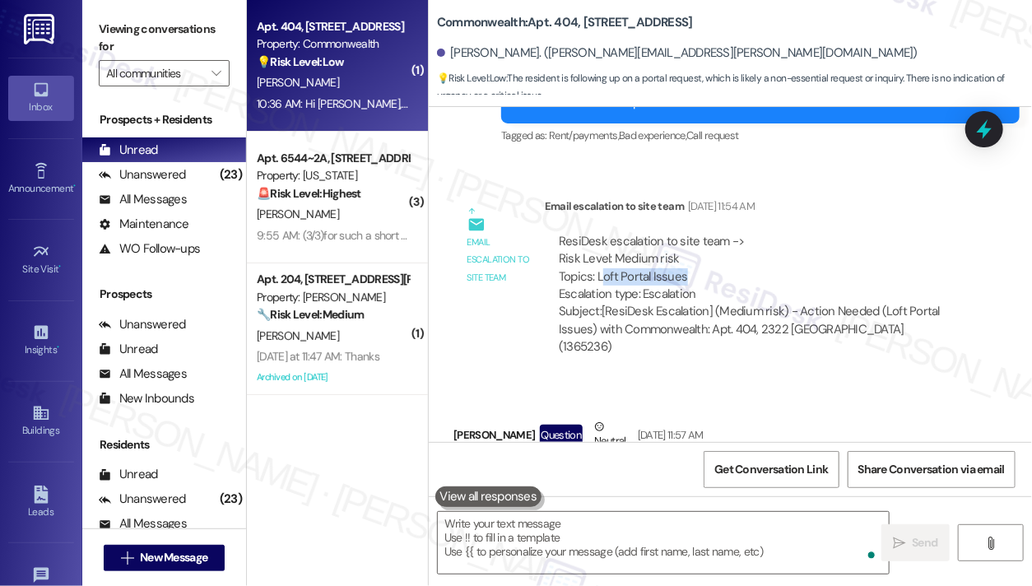
drag, startPoint x: 599, startPoint y: 239, endPoint x: 711, endPoint y: 239, distance: 111.9
click at [711, 239] on div "ResiDesk escalation to site team -> Risk Level: Medium risk Topics: Loft Portal…" at bounding box center [758, 268] width 399 height 71
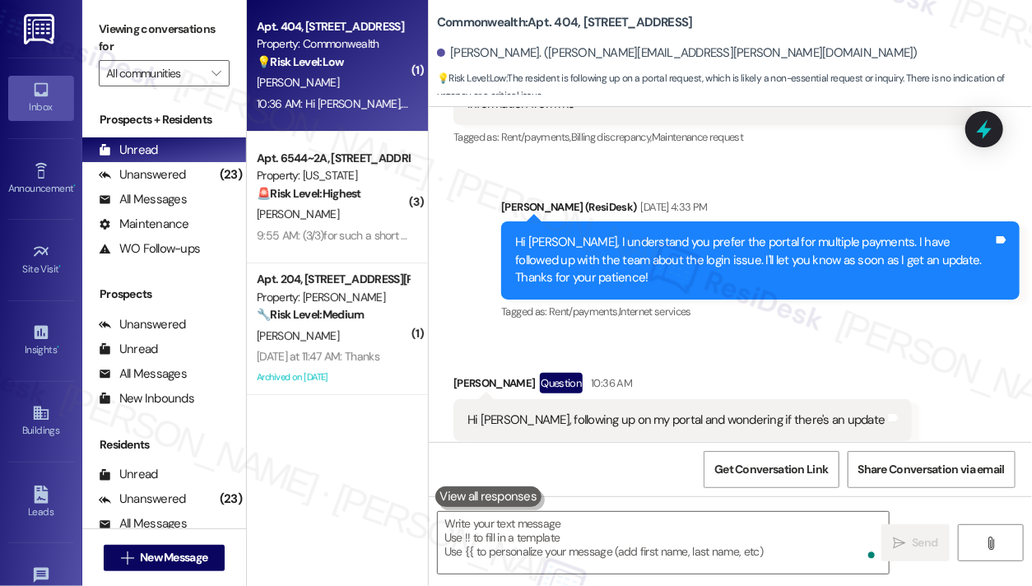
copy div "oft Portal Issues"
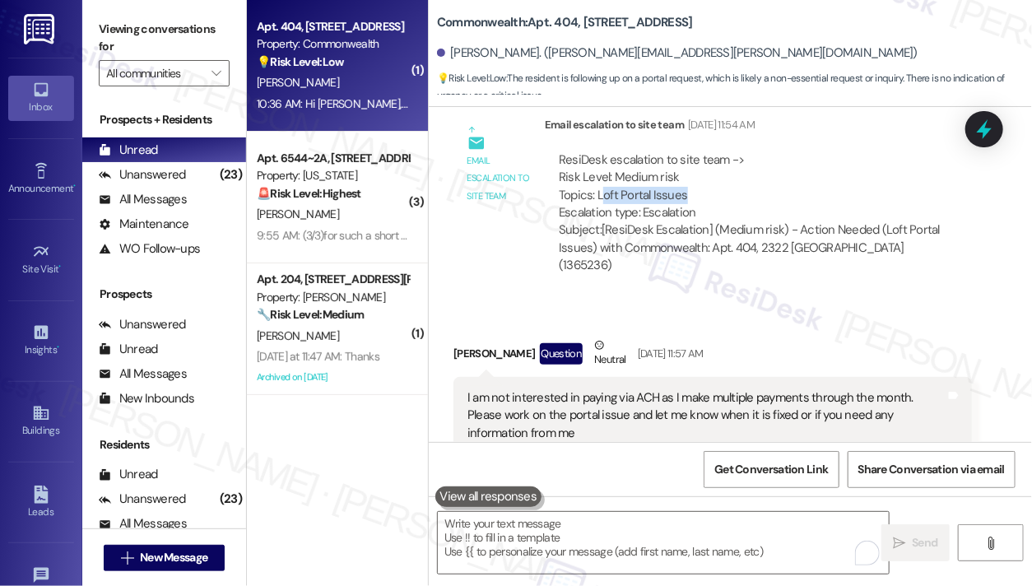
scroll to position [13029, 0]
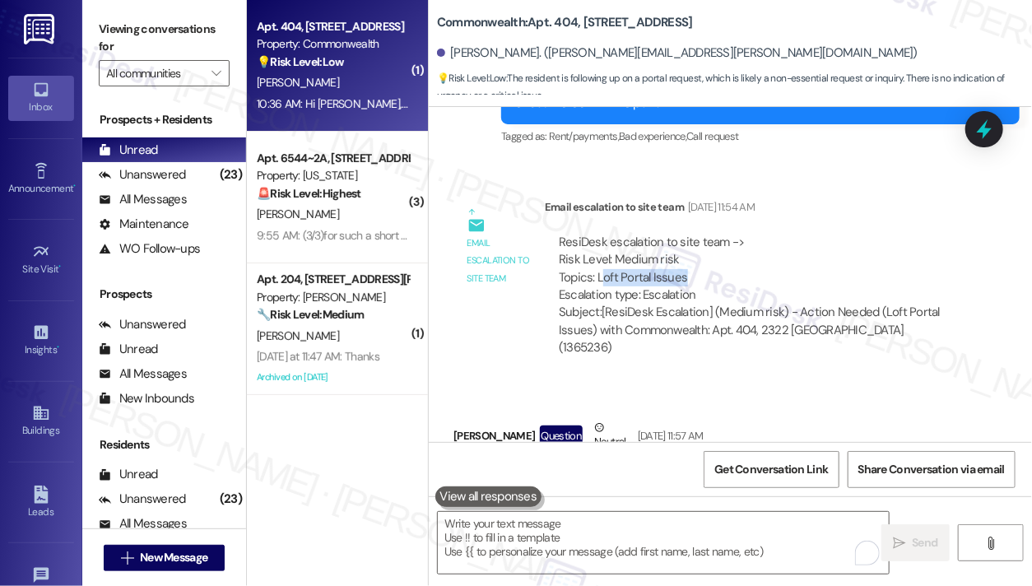
click at [632, 239] on div "ResiDesk escalation to site team -> Risk Level: Medium risk Topics: Loft Portal…" at bounding box center [758, 269] width 399 height 71
drag, startPoint x: 592, startPoint y: 239, endPoint x: 648, endPoint y: 236, distance: 56.0
click at [648, 236] on div "ResiDesk escalation to site team -> Risk Level: Medium risk Topics: Loft Portal…" at bounding box center [758, 269] width 399 height 71
copy div "Loft Portal"
click at [976, 128] on icon at bounding box center [984, 129] width 28 height 28
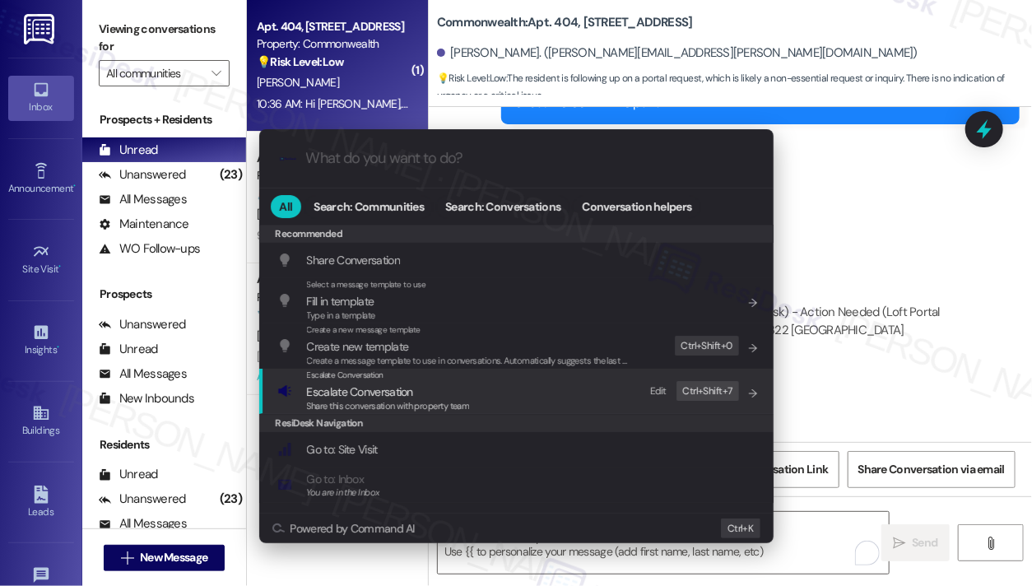
click at [494, 390] on div "Escalate Conversation Escalate Conversation Share this conversation with proper…" at bounding box center [517, 391] width 481 height 44
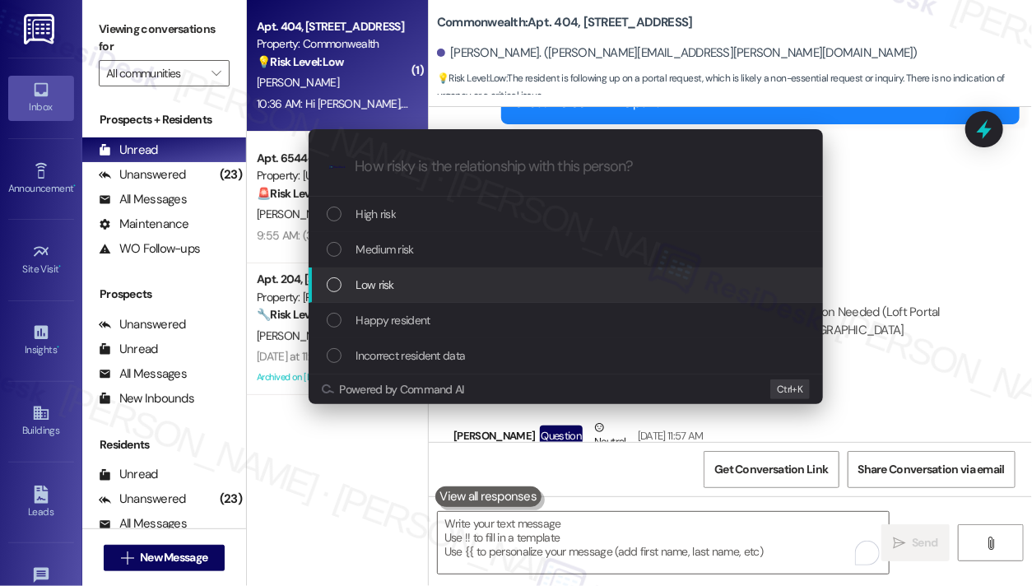
click at [401, 288] on div "Low risk" at bounding box center [567, 285] width 481 height 18
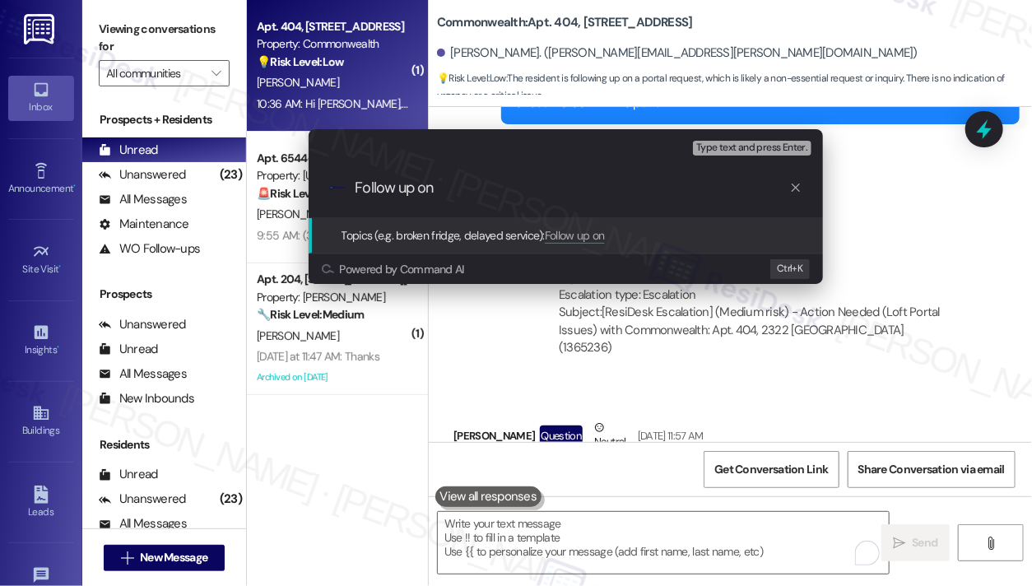
paste input "Loft Portal"
type input "Follow up on Loft Portal"
click at [875, 236] on div "Escalate Conversation Low risk Topics (e.g. broken fridge, delayed service) Any…" at bounding box center [516, 293] width 1032 height 586
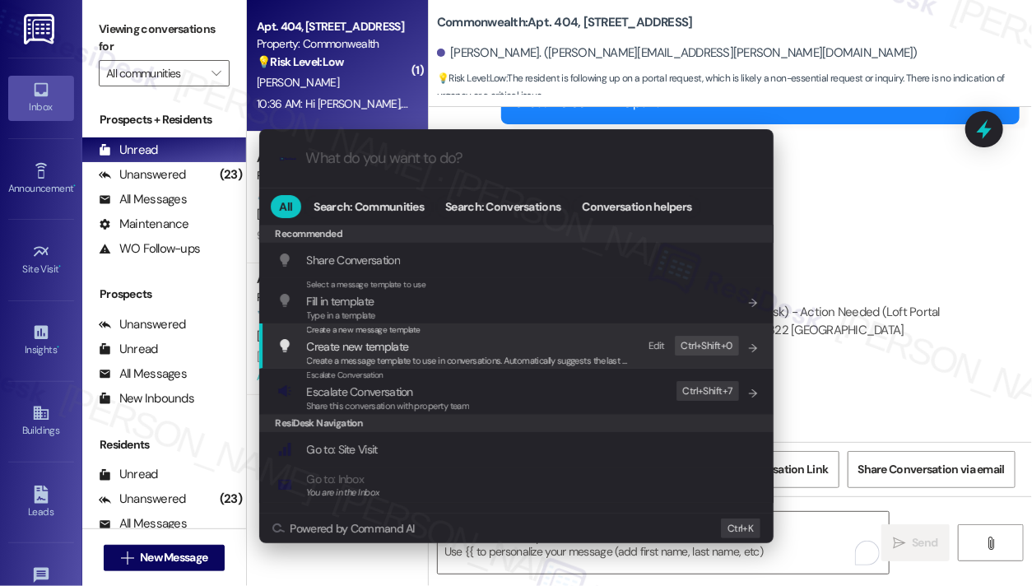
click at [509, 383] on div "Escalate Conversation Escalate Conversation Share this conversation with proper…" at bounding box center [517, 391] width 481 height 44
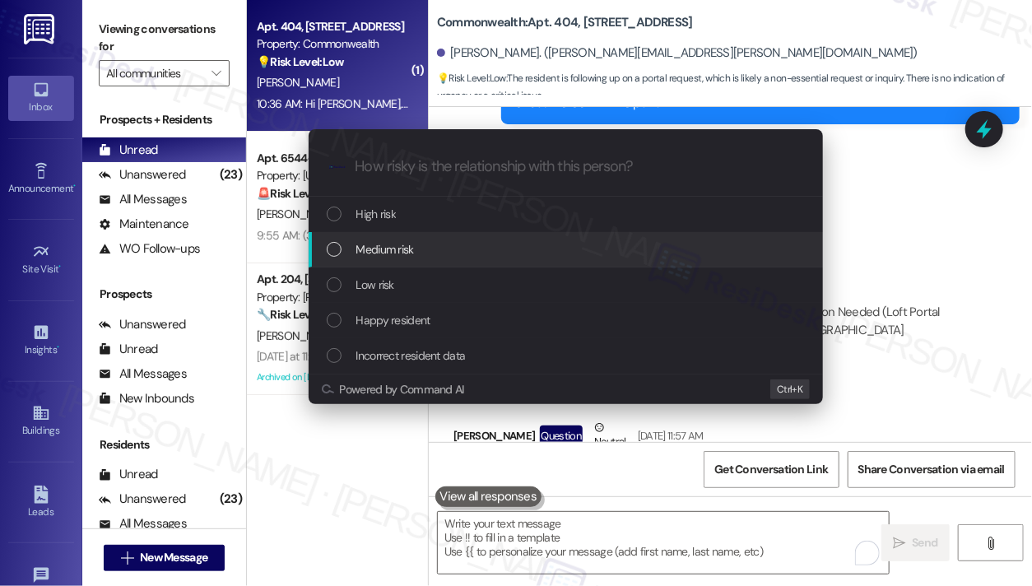
click at [474, 252] on div "Medium risk" at bounding box center [567, 249] width 481 height 18
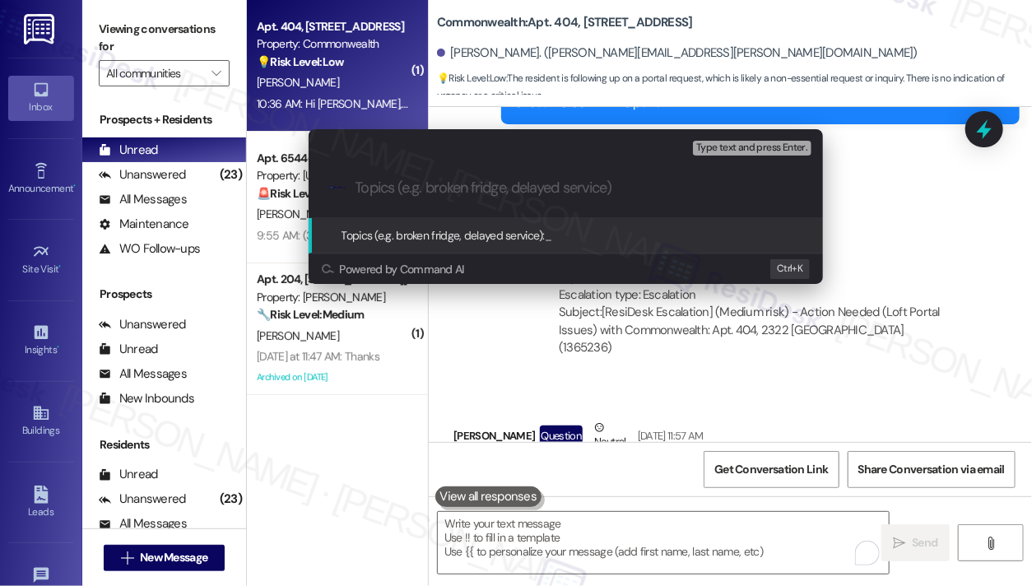
paste input "Loft Portal"
click at [491, 188] on input "Status of Loft Portal" at bounding box center [572, 187] width 434 height 17
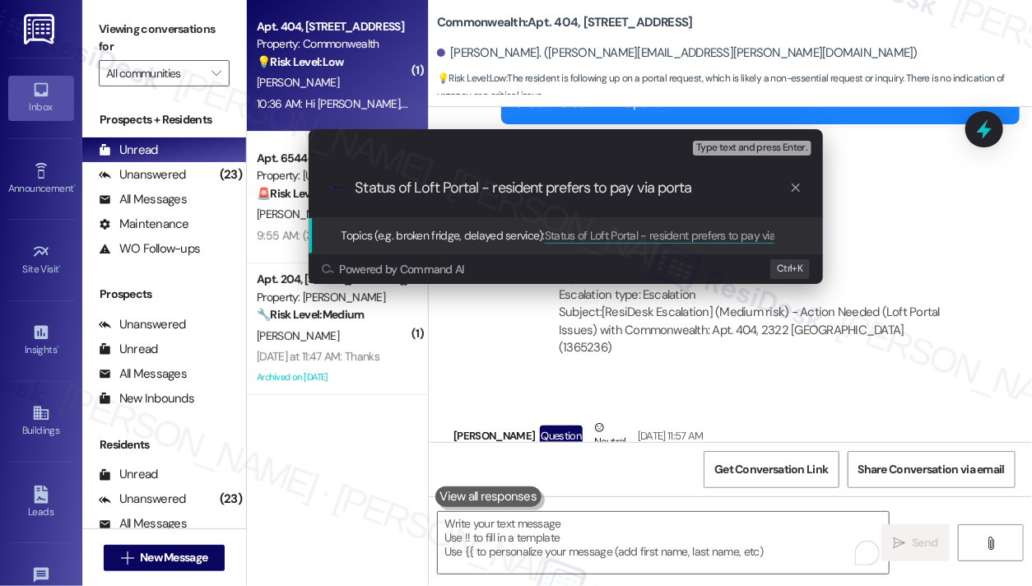
type input "Status of Loft Portal - resident prefers to pay via portal"
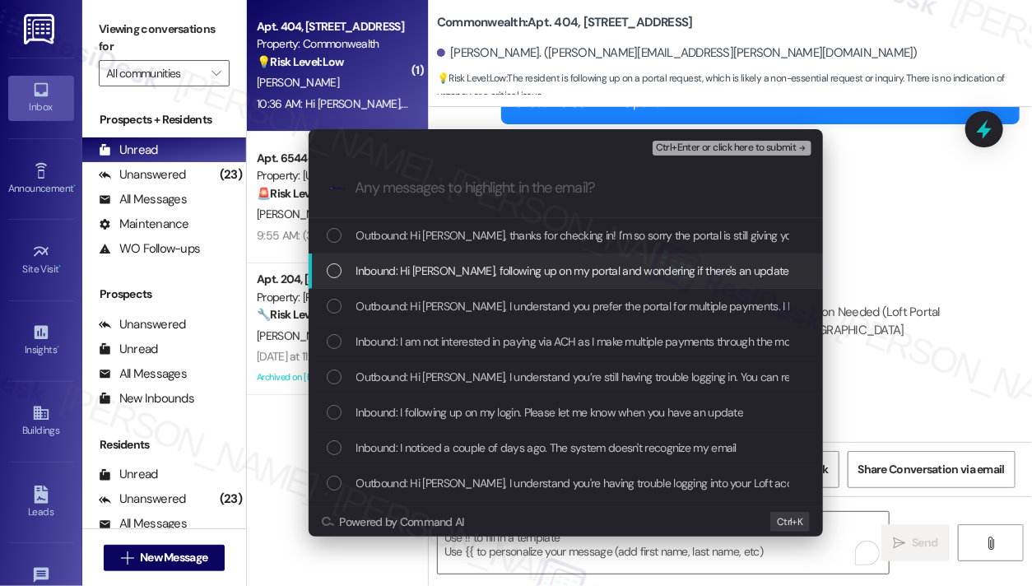
click at [493, 289] on div "Outbound: Hi [PERSON_NAME], I understand you prefer the portal for multiple pay…" at bounding box center [566, 306] width 514 height 35
click at [512, 267] on span "Inbound: Hi [PERSON_NAME], following up on my portal and wondering if there's a…" at bounding box center [572, 271] width 433 height 18
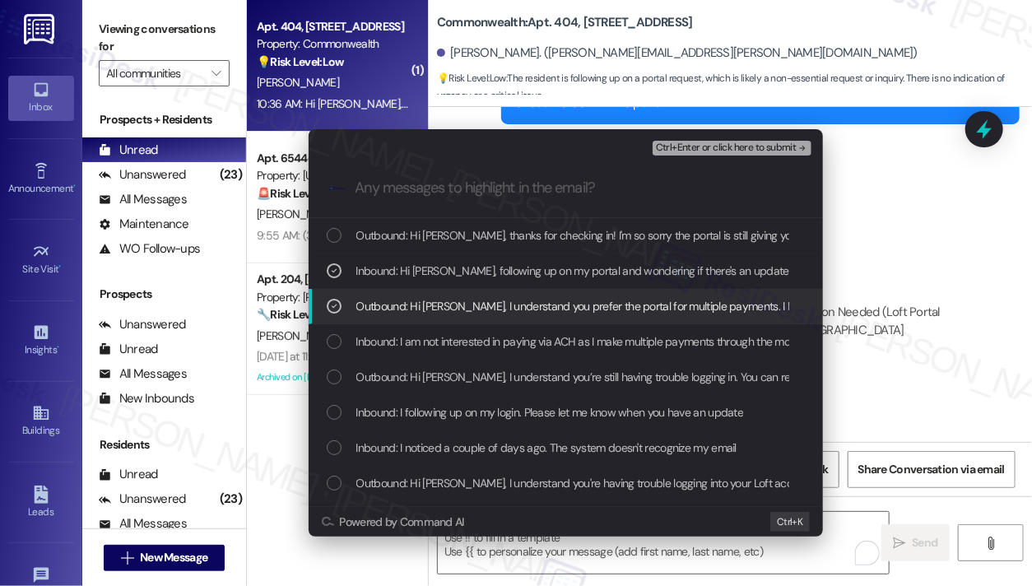
click at [513, 307] on span "Outbound: Hi [PERSON_NAME], I understand you prefer the portal for multiple pay…" at bounding box center [862, 306] width 1012 height 18
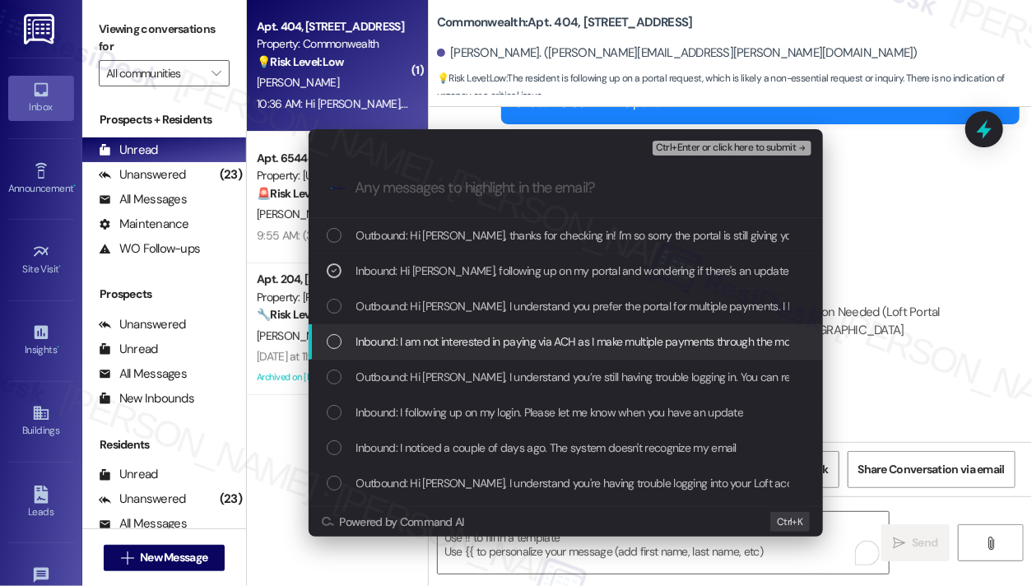
click at [533, 339] on span "Inbound: I am not interested in paying via ACH as I make multiple payments thro…" at bounding box center [828, 341] width 945 height 18
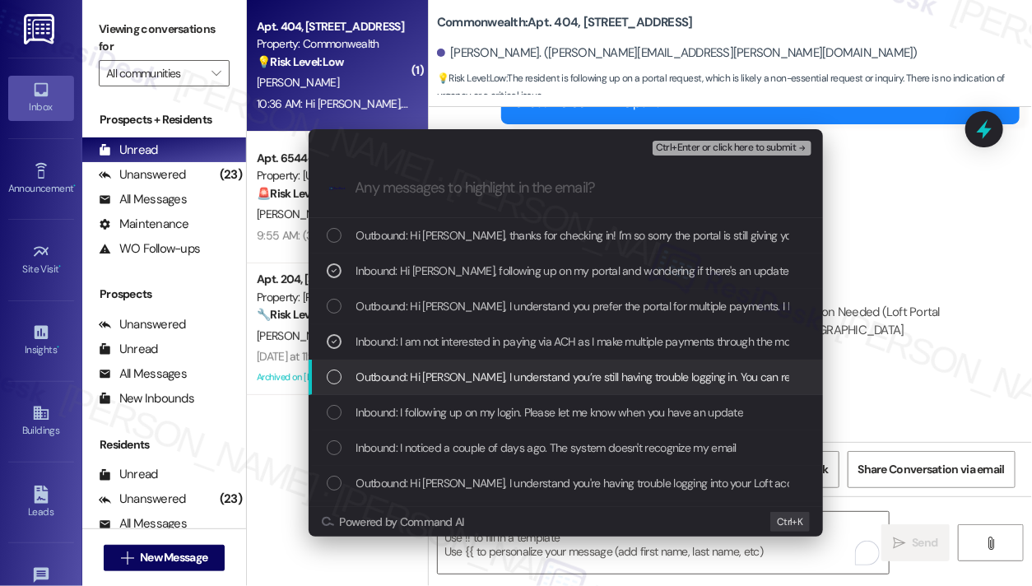
click at [520, 418] on span "Inbound: I following up on my login. Please let me know when you have an update" at bounding box center [549, 412] width 387 height 18
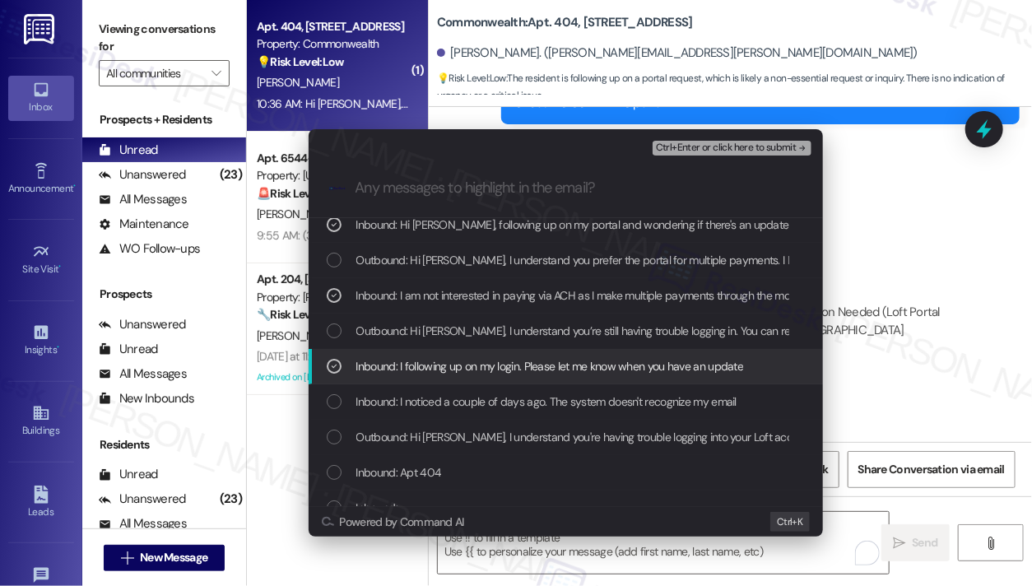
scroll to position [82, 0]
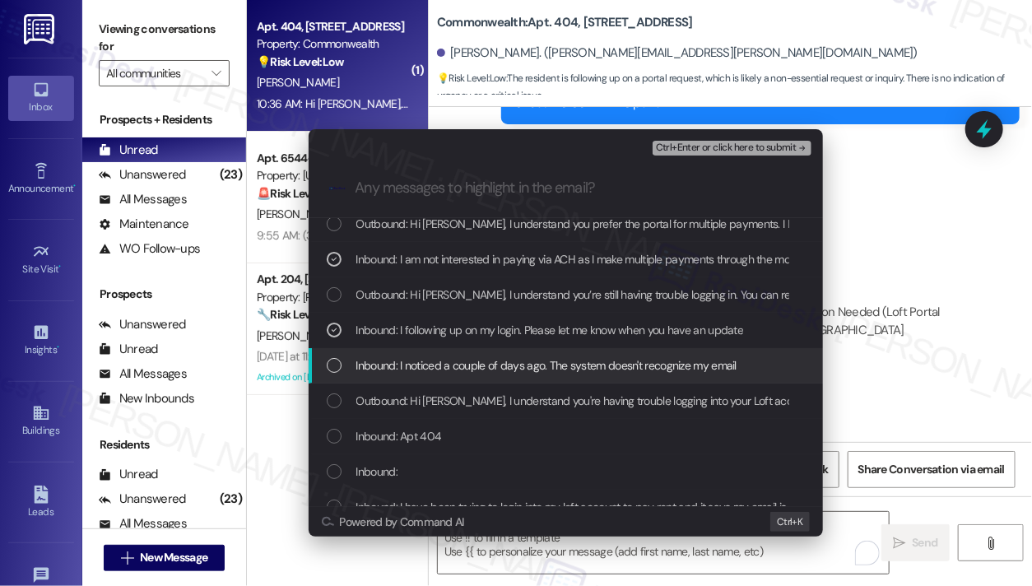
click at [538, 362] on span "Inbound: I noticed a couple of days ago. The system doesn't recognize my email" at bounding box center [546, 365] width 380 height 18
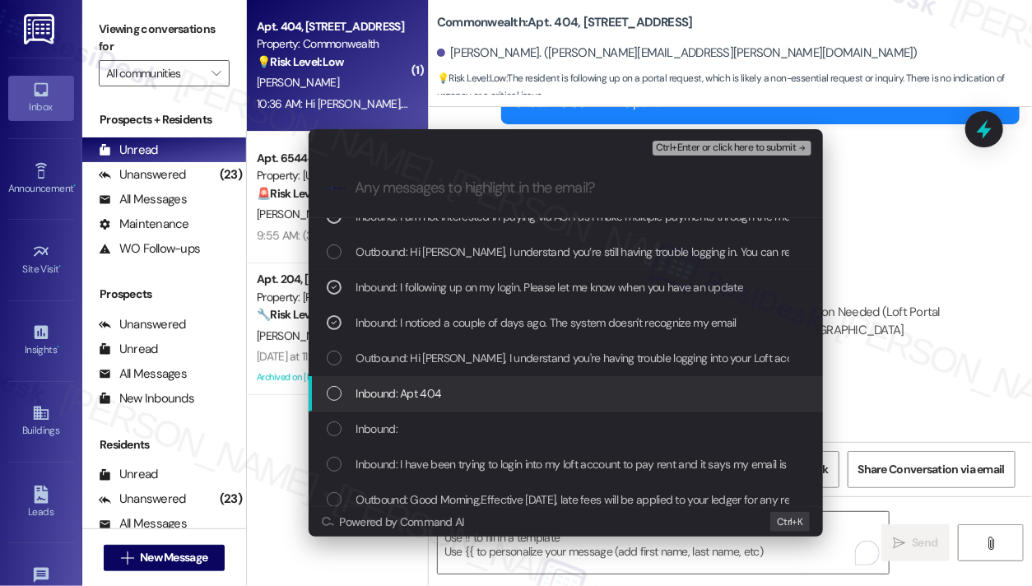
scroll to position [165, 0]
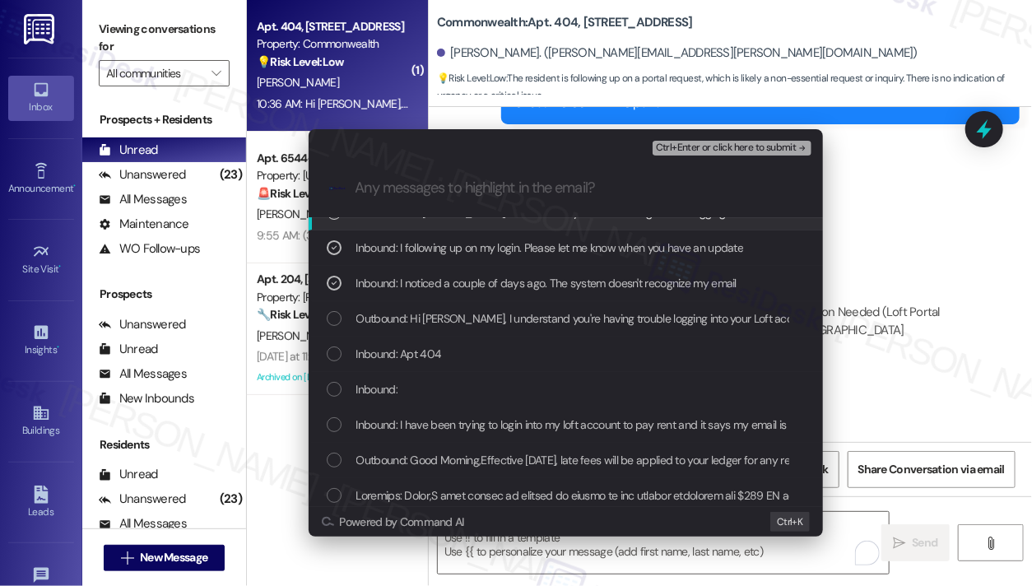
click at [755, 152] on span "Ctrl+Enter or click here to submit" at bounding box center [726, 148] width 141 height 12
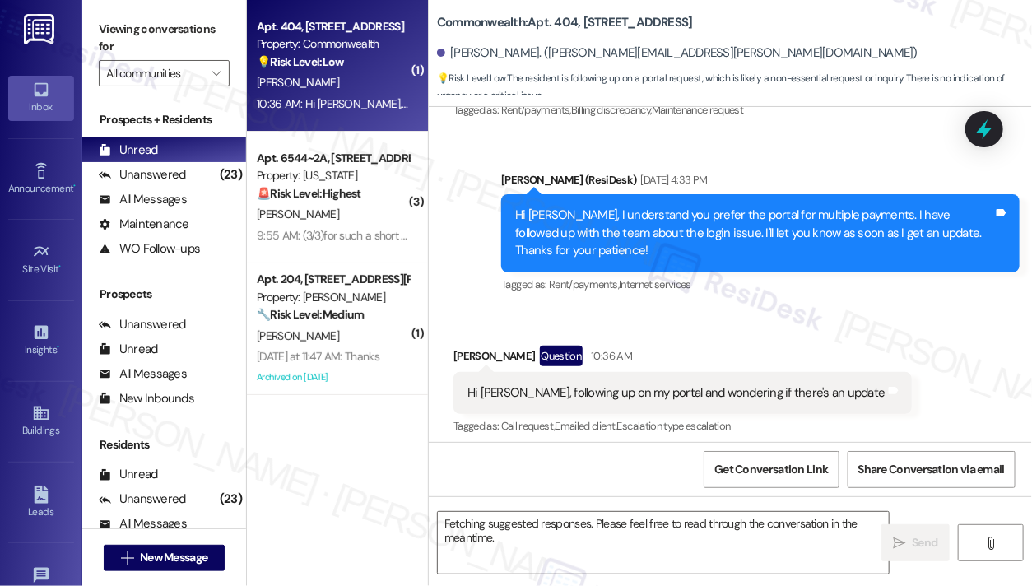
scroll to position [13441, 0]
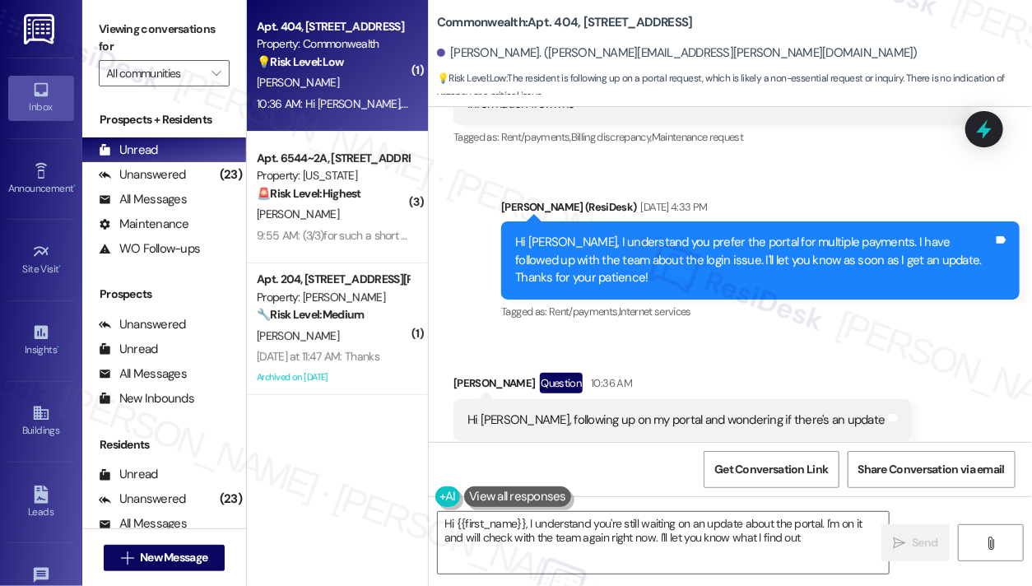
type textarea "Hi {{first_name}}, I understand you're still waiting on an update about the por…"
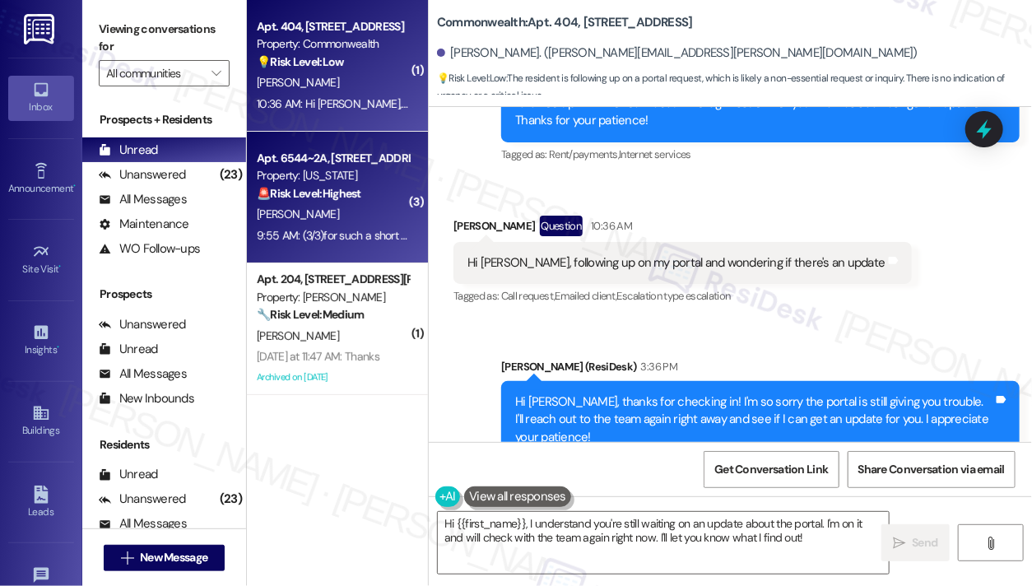
click at [410, 193] on div "Apt. 6544~2A, [STREET_ADDRESS][US_STATE] Property: [US_STATE] 🚨 Risk Level: Hig…" at bounding box center [332, 176] width 155 height 56
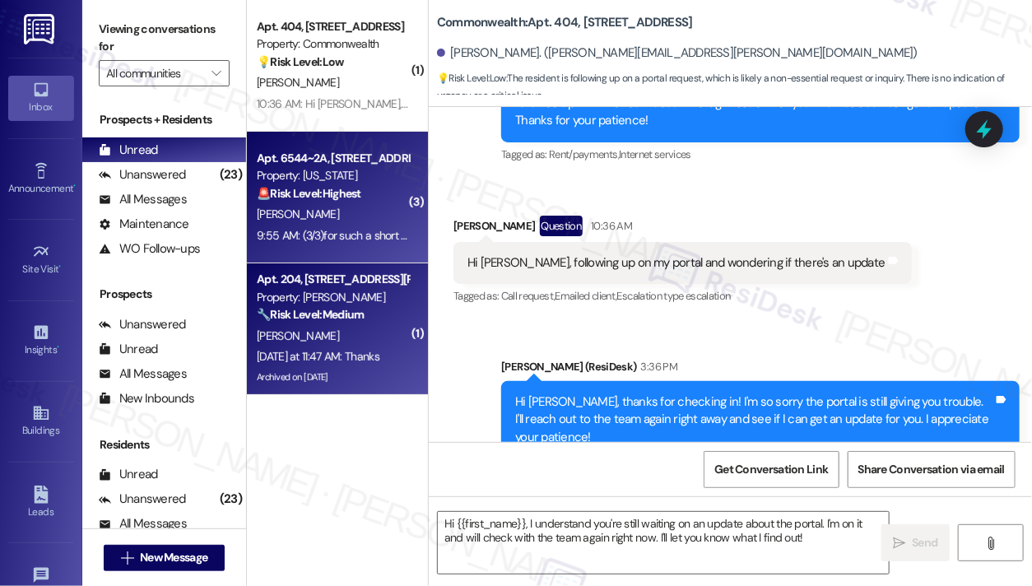
type textarea "Fetching suggested responses. Please feel free to read through the conversation…"
click at [363, 309] on strong "🔧 Risk Level: Medium" at bounding box center [310, 314] width 107 height 15
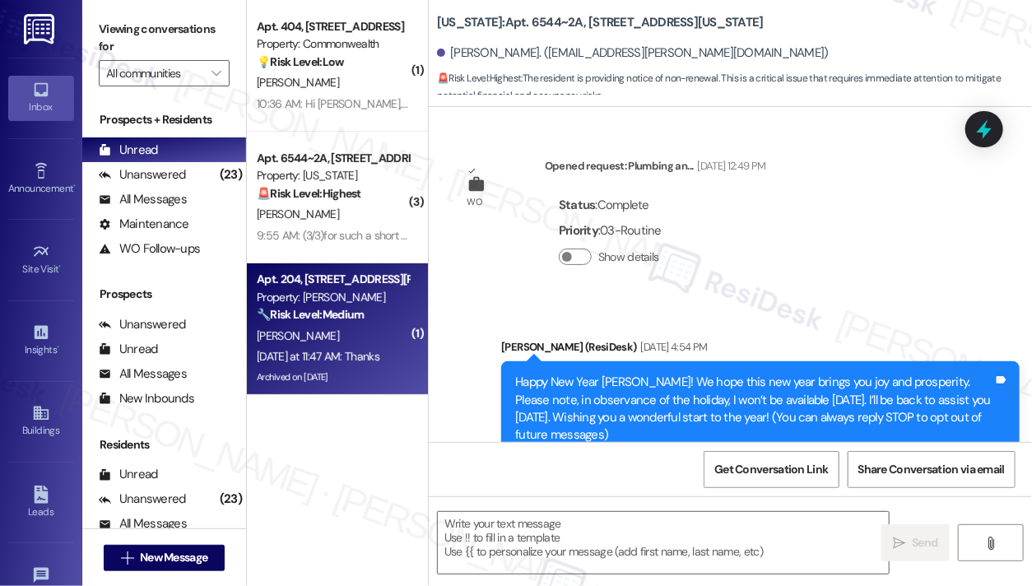
scroll to position [0, 0]
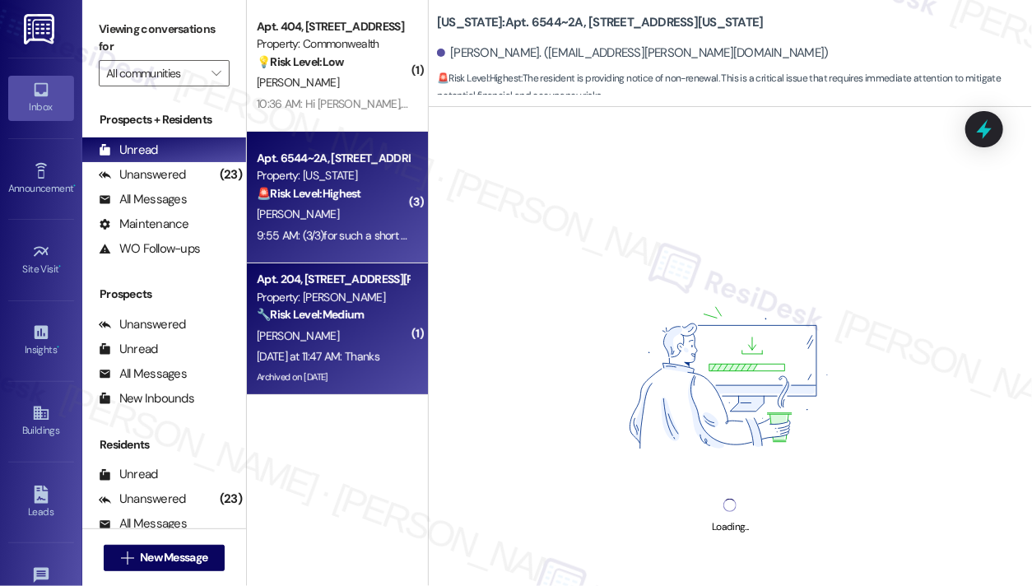
click at [401, 218] on div "[PERSON_NAME]" at bounding box center [332, 214] width 155 height 21
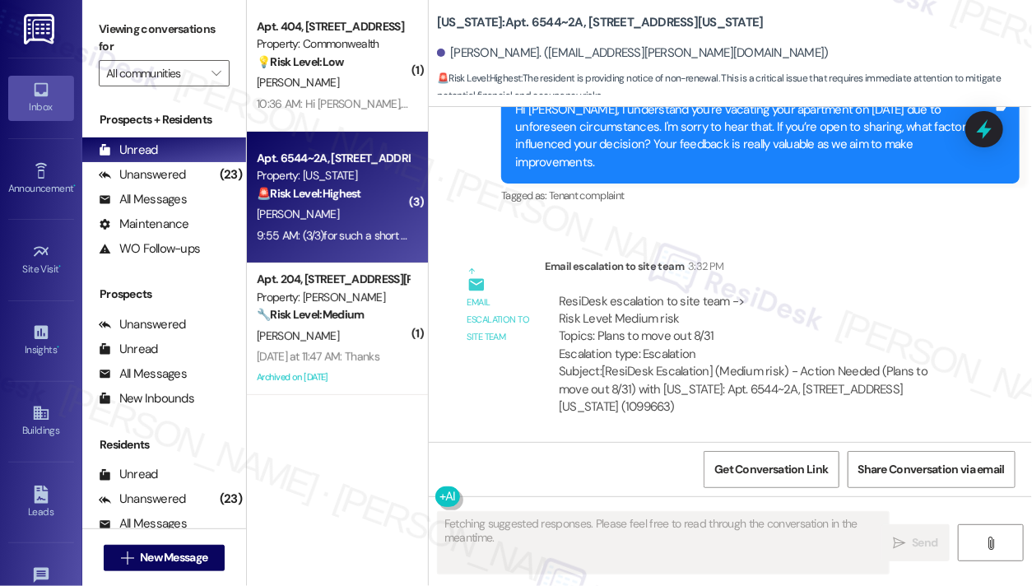
scroll to position [13090, 0]
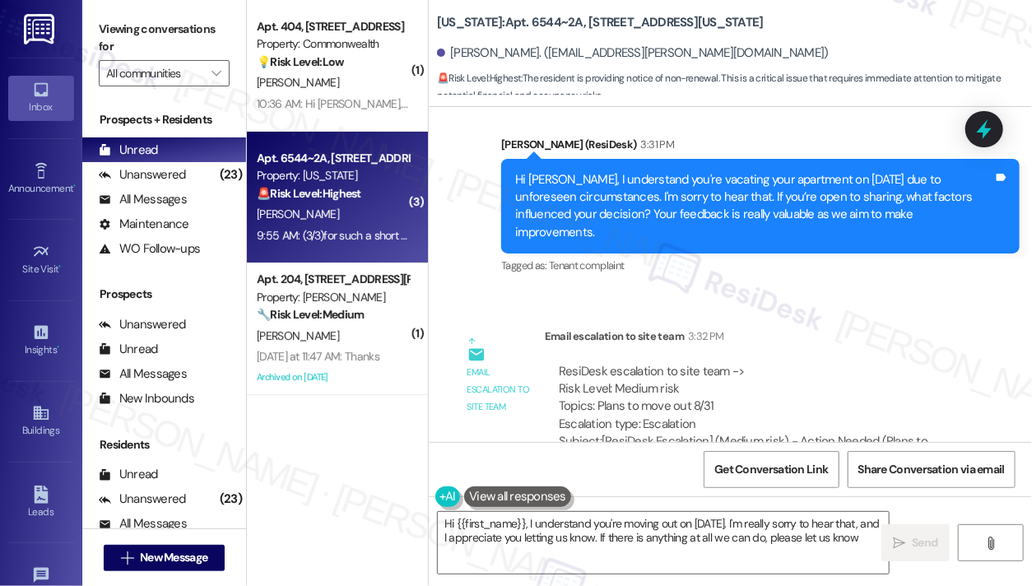
type textarea "Hi {{first_name}}, I understand you're moving out on [DATE]. I'm really sorry t…"
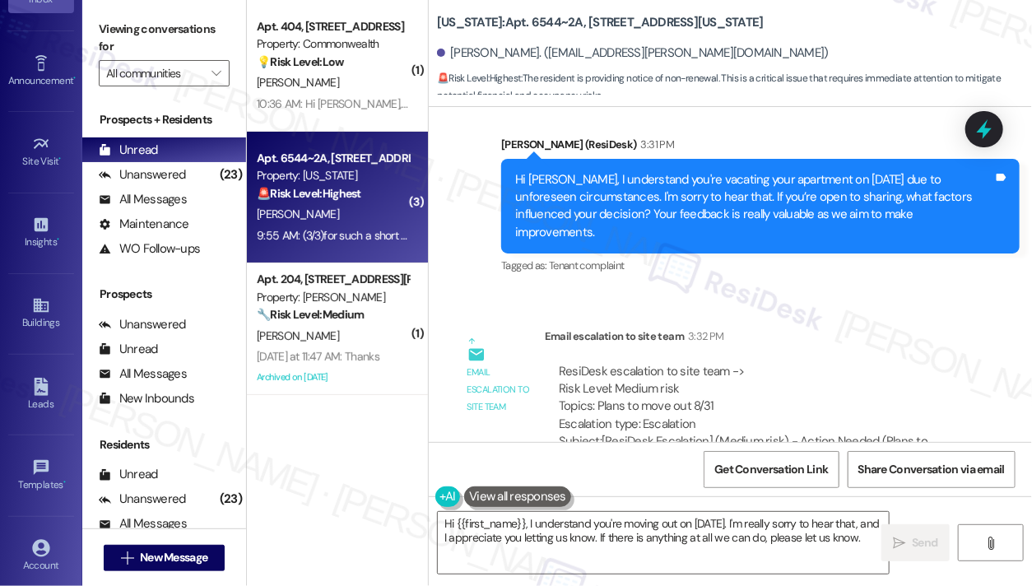
scroll to position [194, 0]
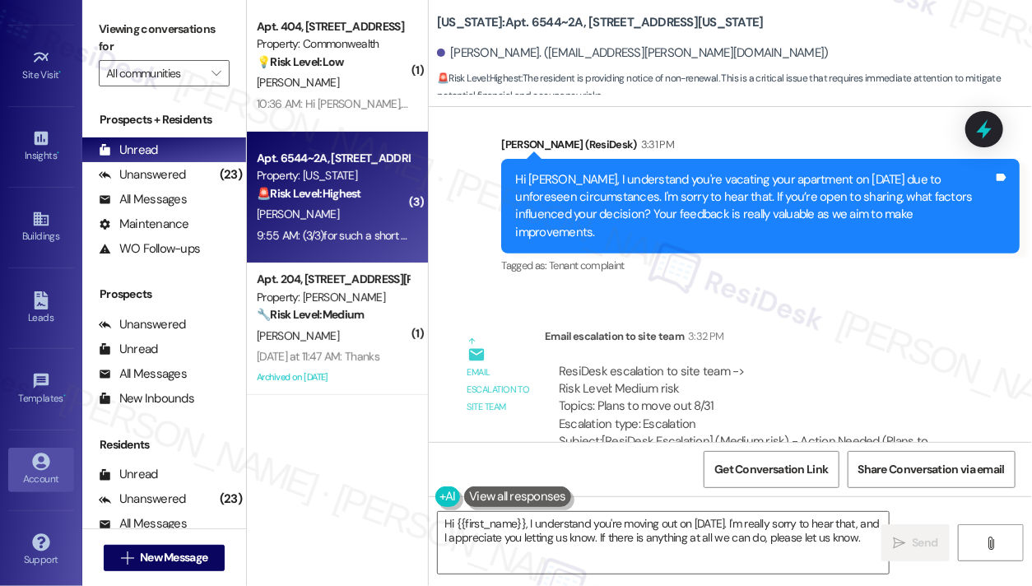
click at [27, 471] on div "Account" at bounding box center [41, 479] width 82 height 16
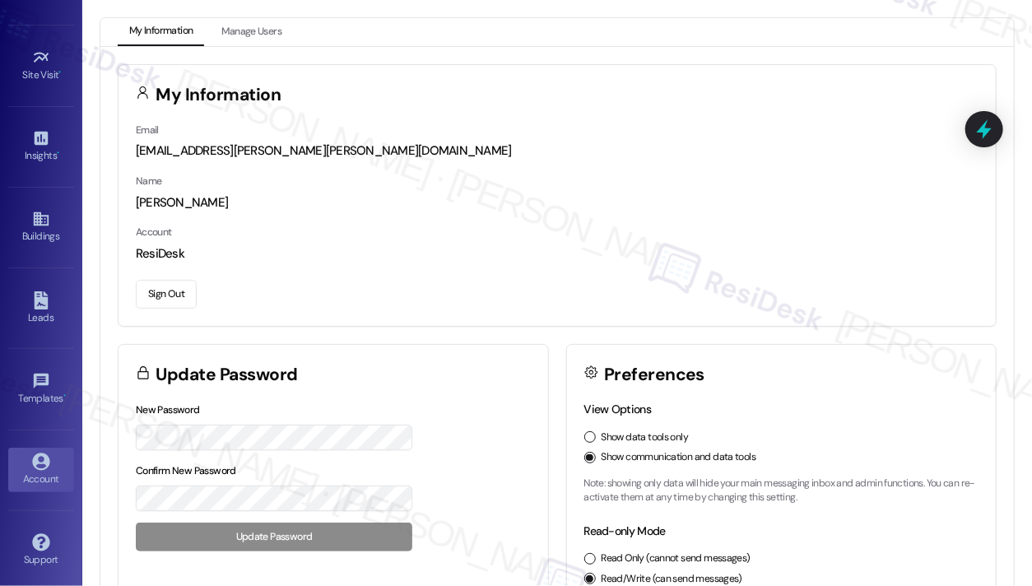
click at [169, 299] on button "Sign Out" at bounding box center [166, 294] width 61 height 29
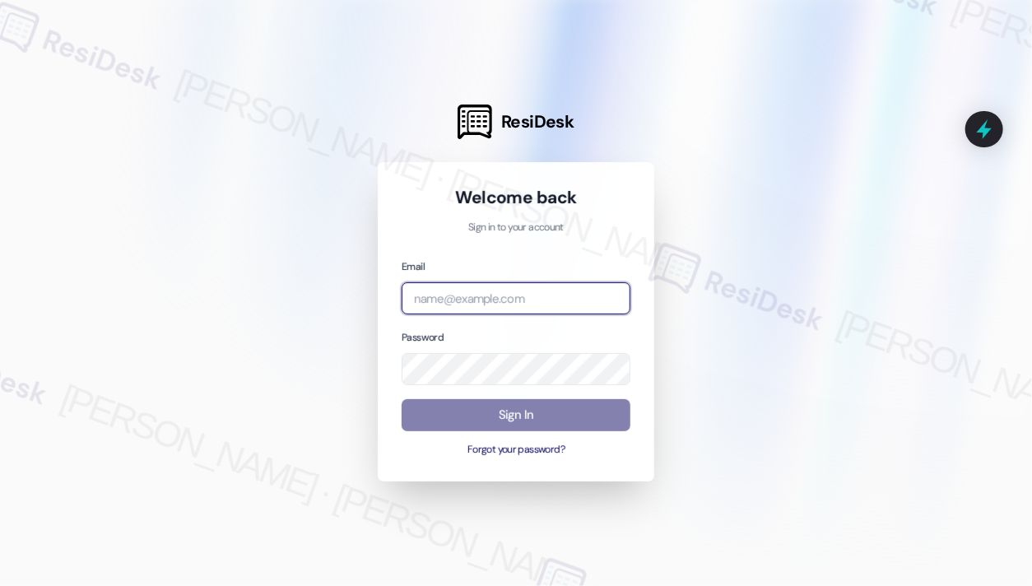
click at [546, 293] on input "email" at bounding box center [515, 298] width 229 height 32
type input "automated-surveys-home_now_properties-[PERSON_NAME].[PERSON_NAME]@home_now_[DOM…"
